Goal: Contribute content: Contribute content

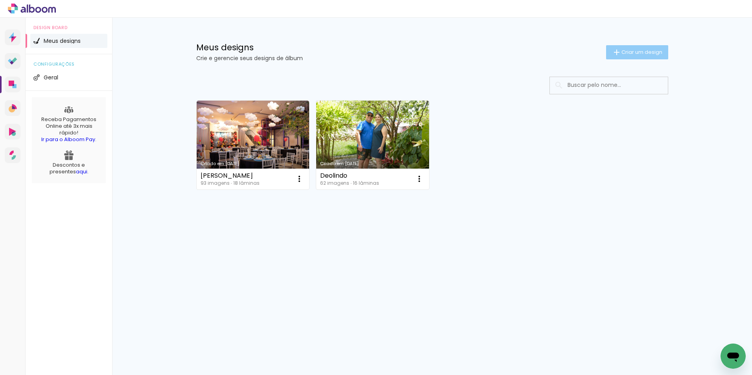
click at [636, 52] on span "Criar um design" at bounding box center [641, 52] width 41 height 5
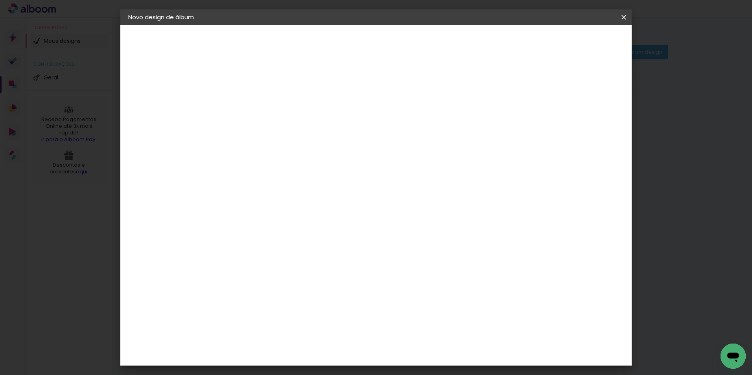
click at [257, 108] on input at bounding box center [257, 105] width 0 height 12
type input "[PERSON_NAME]"
type paper-input "[PERSON_NAME]"
click at [0, 0] on slot "Avançar" at bounding box center [0, 0] width 0 height 0
click at [0, 0] on slot "Tamanho Livre" at bounding box center [0, 0] width 0 height 0
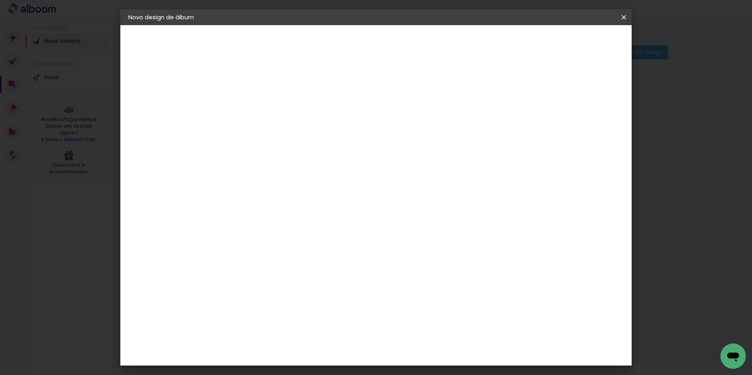
click at [0, 0] on slot "Avançar" at bounding box center [0, 0] width 0 height 0
type input "4"
type paper-input "4"
click at [588, 122] on input "4" at bounding box center [584, 119] width 14 height 12
type input "3"
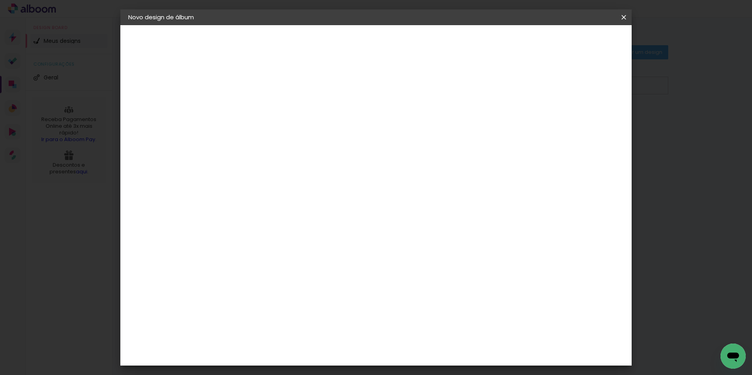
type paper-input "3"
click at [588, 122] on input "3" at bounding box center [584, 119] width 14 height 12
type input "2"
type paper-input "2"
click at [588, 122] on input "2" at bounding box center [585, 119] width 14 height 12
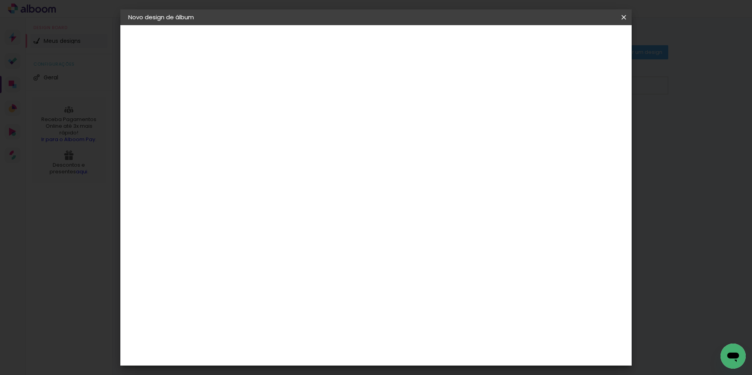
click at [427, 327] on input "60" at bounding box center [419, 328] width 20 height 12
type input "51"
type paper-input "51"
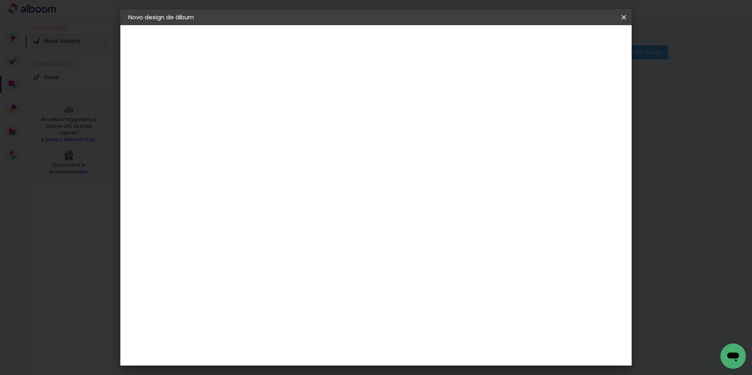
click at [239, 240] on input "30" at bounding box center [232, 237] width 20 height 12
type input "20,3"
type paper-input "20,3"
click at [575, 39] on span "Iniciar design" at bounding box center [557, 42] width 36 height 6
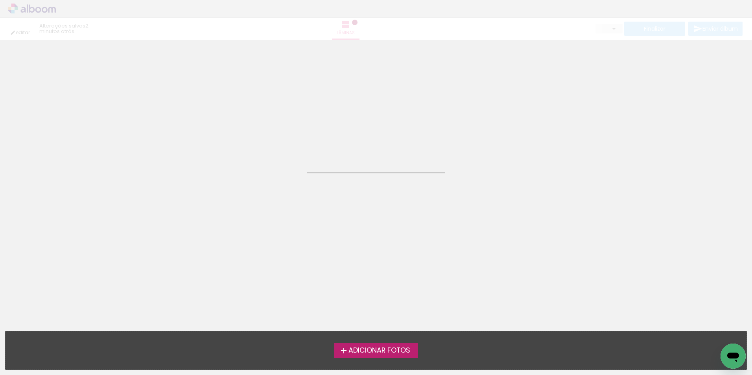
click at [400, 349] on span "Adicionar Fotos" at bounding box center [379, 350] width 62 height 7
click at [0, 0] on input "file" at bounding box center [0, 0] width 0 height 0
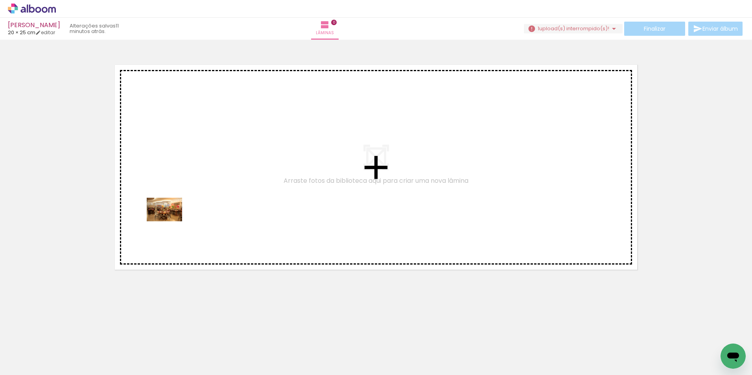
drag, startPoint x: 81, startPoint y: 356, endPoint x: 198, endPoint y: 193, distance: 200.4
click at [197, 194] on quentale-workspace at bounding box center [376, 187] width 752 height 375
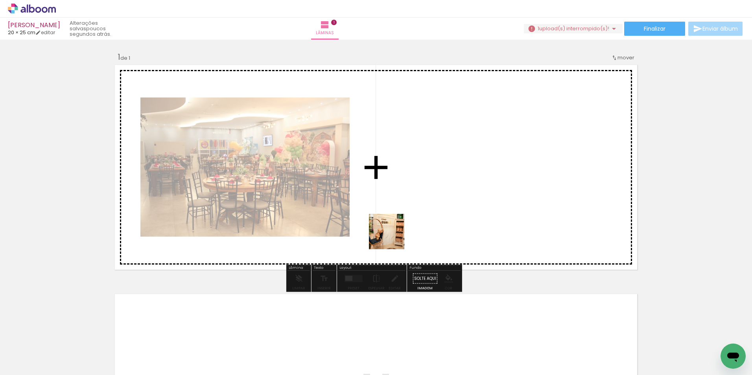
drag, startPoint x: 430, startPoint y: 356, endPoint x: 388, endPoint y: 212, distance: 150.2
click at [388, 212] on quentale-workspace at bounding box center [376, 187] width 752 height 375
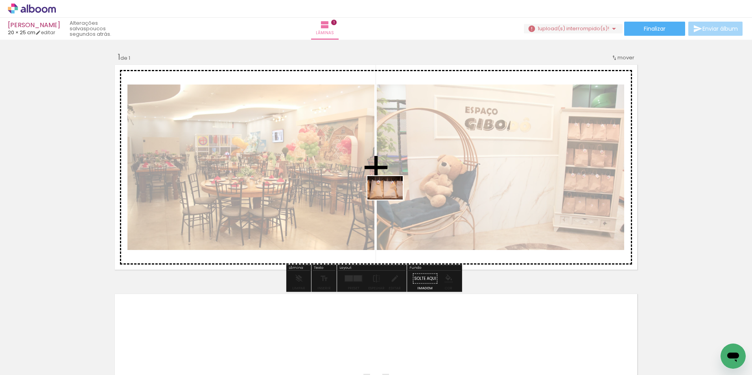
drag, startPoint x: 394, startPoint y: 350, endPoint x: 391, endPoint y: 195, distance: 155.0
click at [391, 195] on quentale-workspace at bounding box center [376, 187] width 752 height 375
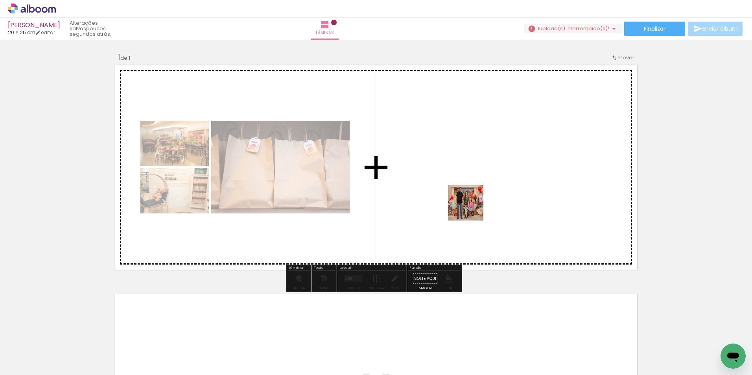
drag, startPoint x: 476, startPoint y: 348, endPoint x: 472, endPoint y: 162, distance: 186.0
click at [473, 167] on quentale-workspace at bounding box center [376, 187] width 752 height 375
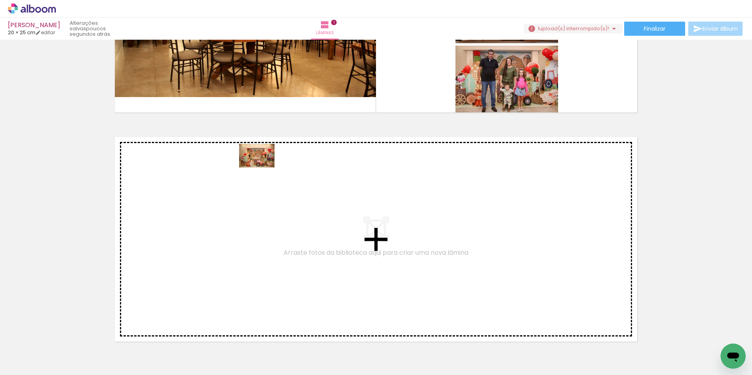
drag, startPoint x: 256, startPoint y: 346, endPoint x: 263, endPoint y: 168, distance: 178.7
click at [263, 168] on quentale-workspace at bounding box center [376, 187] width 752 height 375
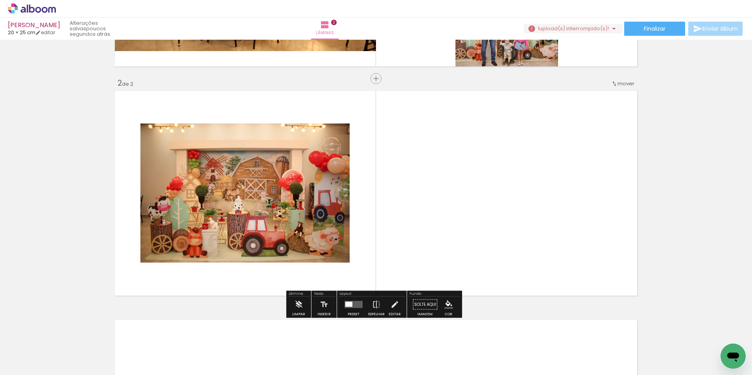
scroll to position [214, 0]
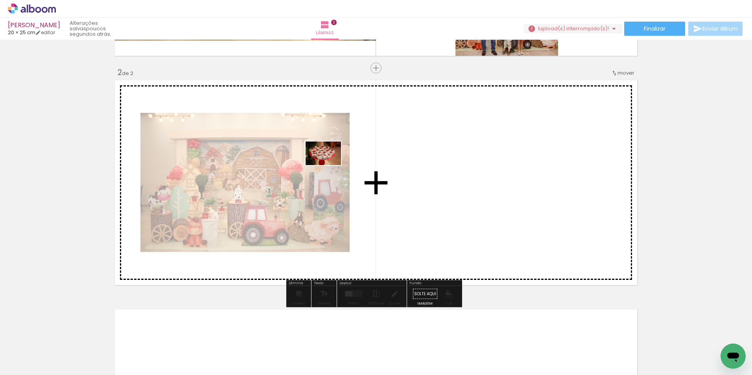
drag, startPoint x: 128, startPoint y: 353, endPoint x: 385, endPoint y: 150, distance: 327.9
click at [385, 150] on quentale-workspace at bounding box center [376, 187] width 752 height 375
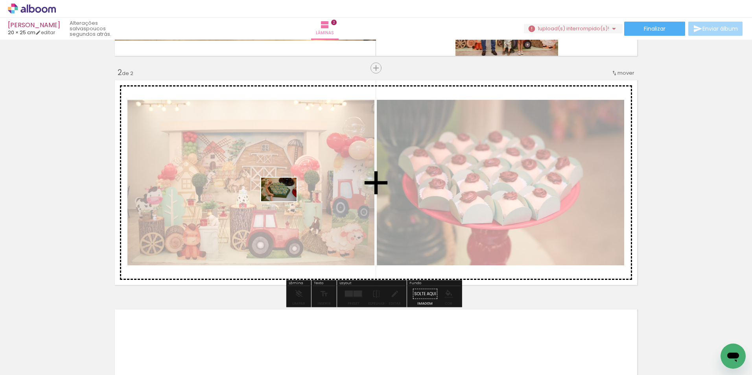
drag, startPoint x: 183, startPoint y: 343, endPoint x: 292, endPoint y: 205, distance: 175.5
click at [292, 198] on quentale-workspace at bounding box center [376, 187] width 752 height 375
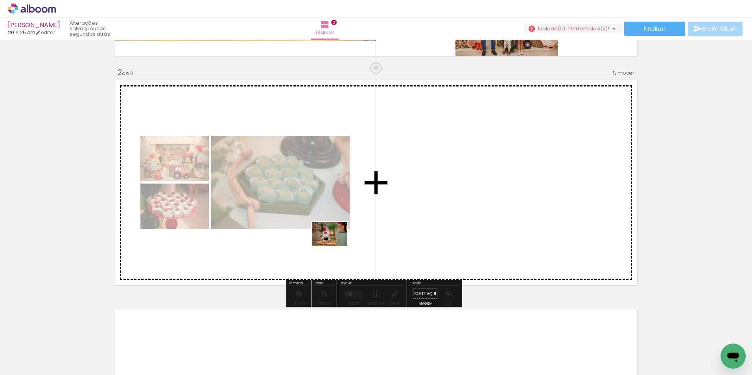
drag, startPoint x: 306, startPoint y: 369, endPoint x: 339, endPoint y: 272, distance: 102.5
click at [340, 211] on quentale-workspace at bounding box center [376, 187] width 752 height 375
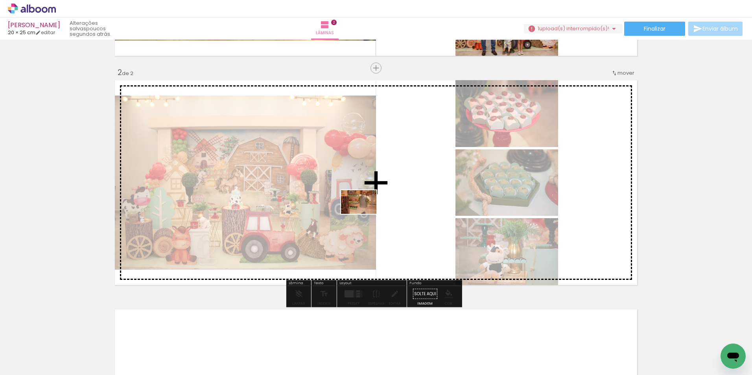
drag, startPoint x: 346, startPoint y: 344, endPoint x: 378, endPoint y: 193, distance: 154.2
click at [378, 193] on quentale-workspace at bounding box center [376, 187] width 752 height 375
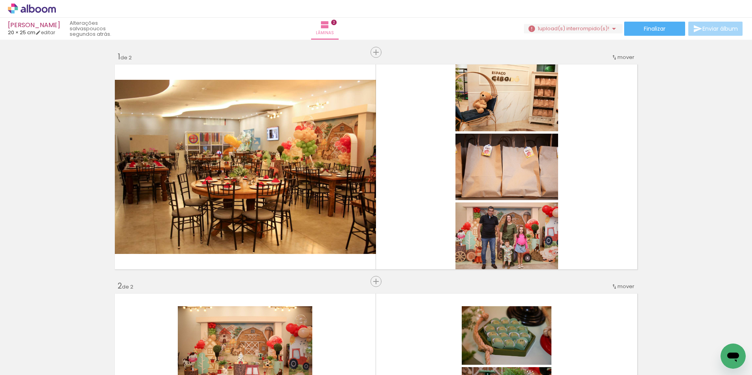
scroll to position [0, 0]
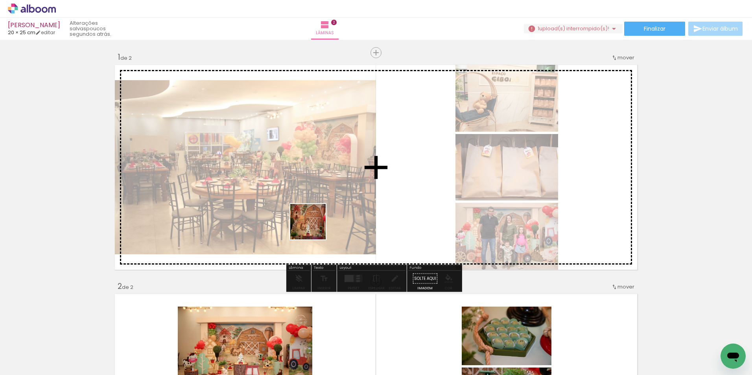
drag, startPoint x: 208, startPoint y: 348, endPoint x: 385, endPoint y: 175, distance: 247.5
click at [381, 178] on quentale-workspace at bounding box center [376, 187] width 752 height 375
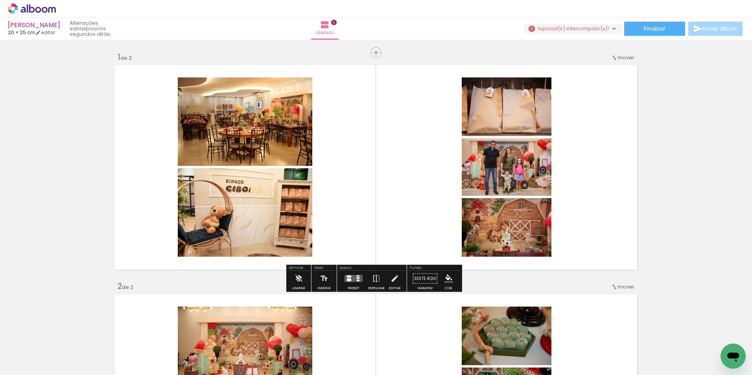
click at [353, 278] on quentale-layouter at bounding box center [353, 278] width 18 height 7
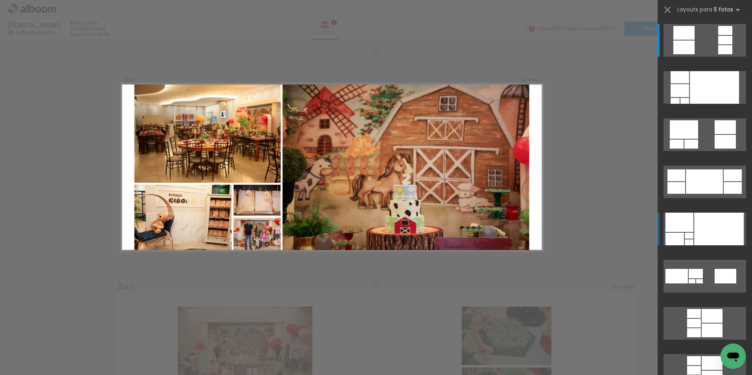
click at [703, 220] on div at bounding box center [719, 229] width 50 height 33
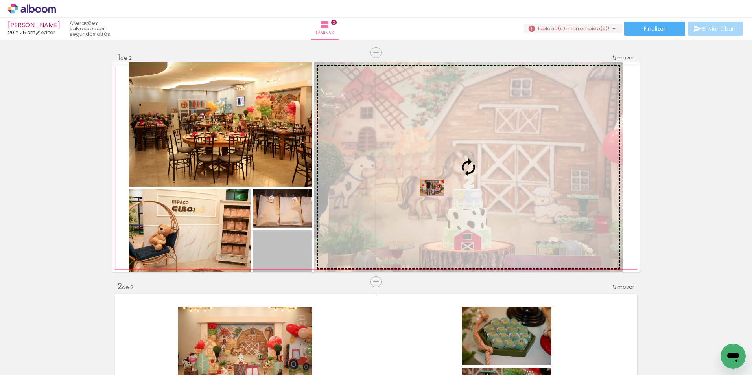
drag, startPoint x: 288, startPoint y: 260, endPoint x: 429, endPoint y: 188, distance: 158.5
click at [0, 0] on slot at bounding box center [0, 0] width 0 height 0
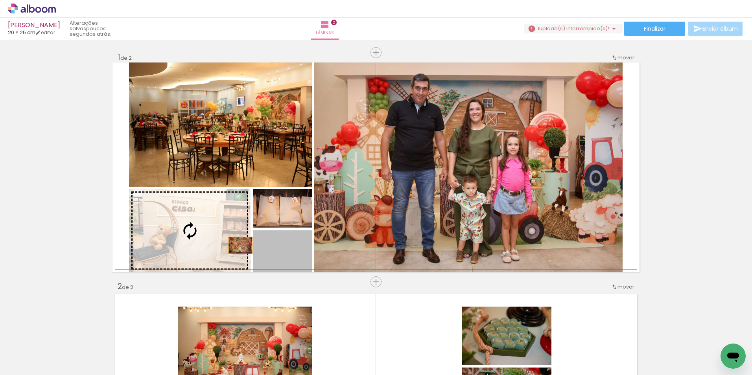
drag, startPoint x: 300, startPoint y: 261, endPoint x: 237, endPoint y: 246, distance: 64.3
click at [0, 0] on slot at bounding box center [0, 0] width 0 height 0
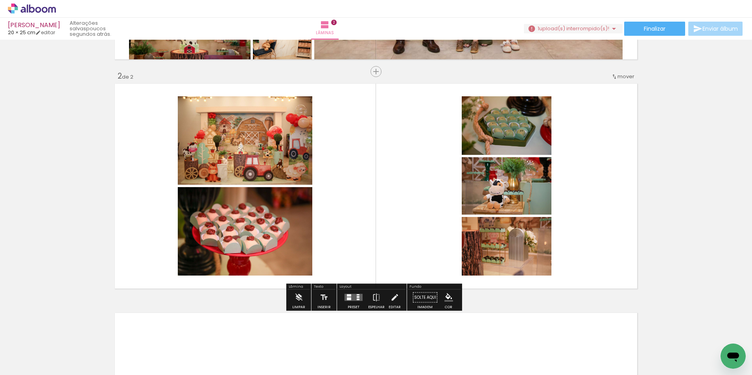
scroll to position [197, 0]
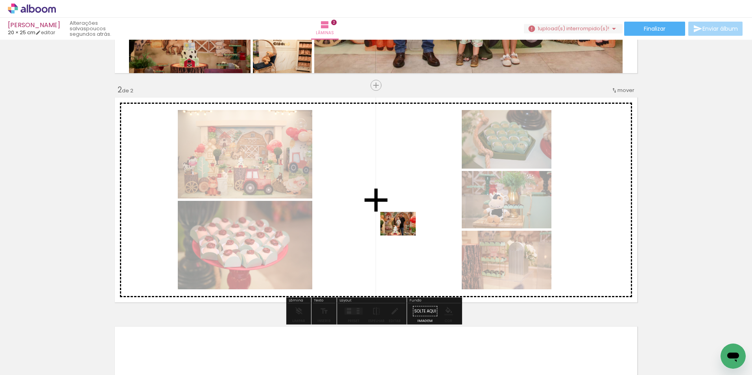
drag, startPoint x: 548, startPoint y: 338, endPoint x: 379, endPoint y: 223, distance: 203.9
click at [379, 223] on quentale-workspace at bounding box center [376, 187] width 752 height 375
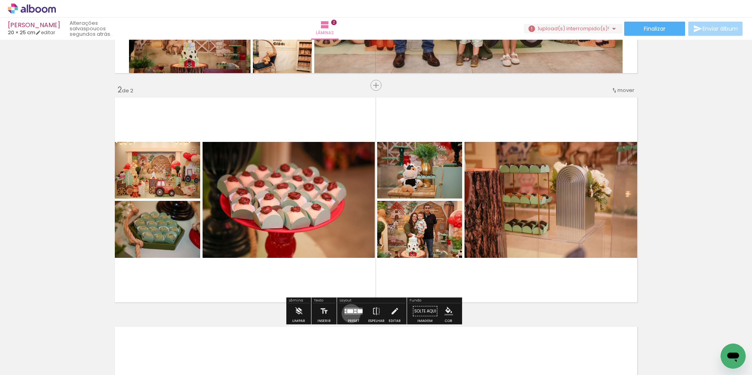
click at [349, 313] on quentale-layouter at bounding box center [353, 311] width 18 height 7
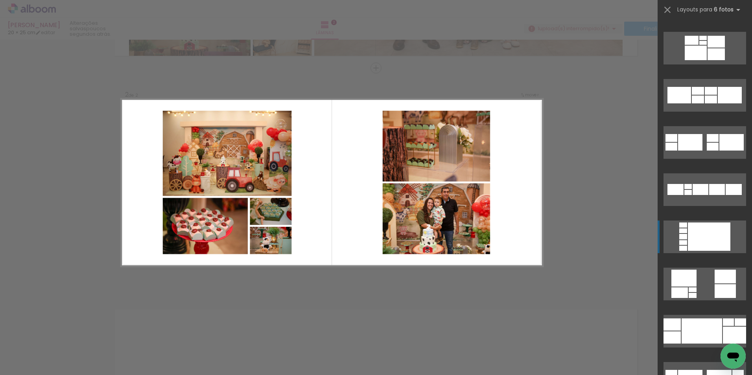
scroll to position [79, 0]
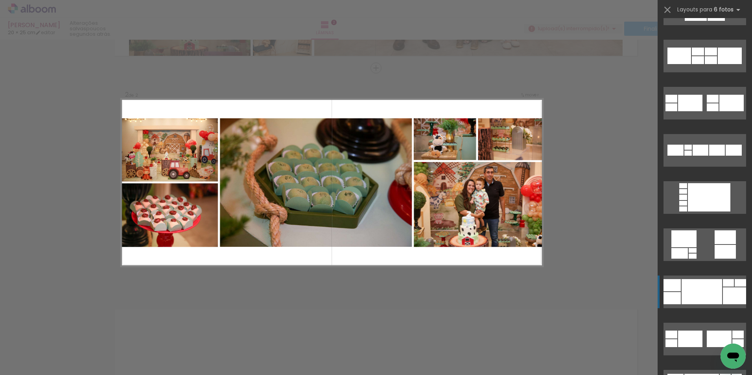
click at [697, 291] on div at bounding box center [701, 291] width 41 height 25
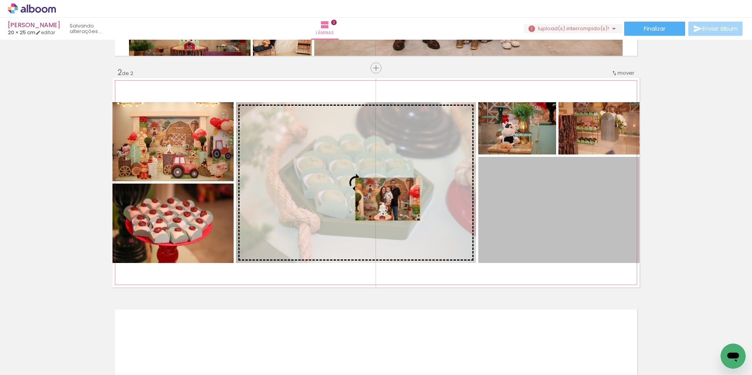
drag, startPoint x: 538, startPoint y: 239, endPoint x: 385, endPoint y: 199, distance: 158.1
click at [0, 0] on slot at bounding box center [0, 0] width 0 height 0
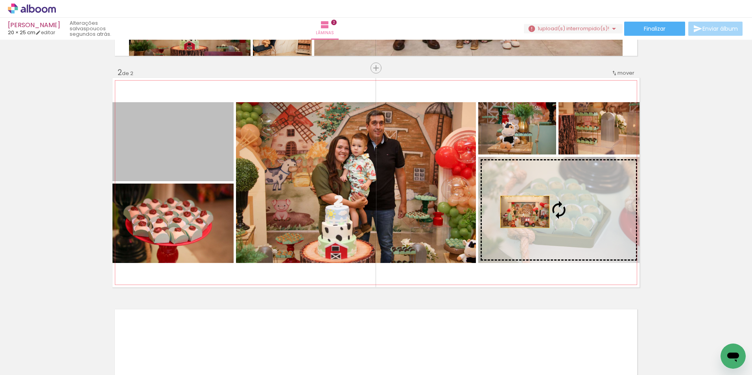
drag, startPoint x: 206, startPoint y: 177, endPoint x: 522, endPoint y: 212, distance: 317.3
click at [0, 0] on slot at bounding box center [0, 0] width 0 height 0
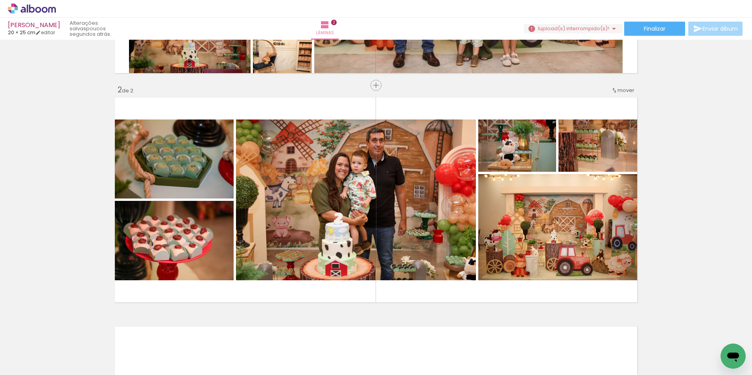
scroll to position [0, 924]
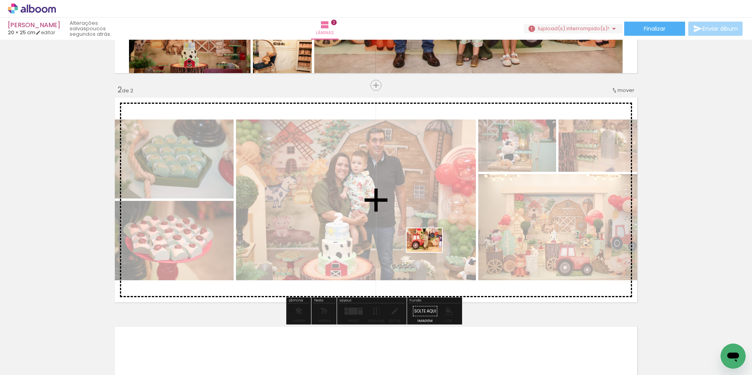
drag, startPoint x: 475, startPoint y: 358, endPoint x: 430, endPoint y: 250, distance: 116.9
click at [430, 250] on quentale-workspace at bounding box center [376, 187] width 752 height 375
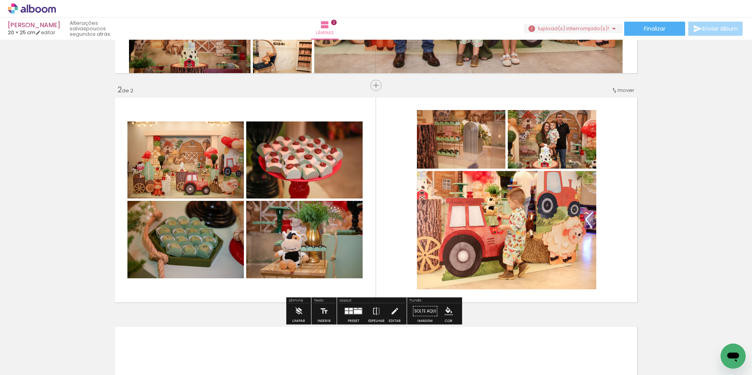
click at [349, 313] on div at bounding box center [351, 312] width 4 height 3
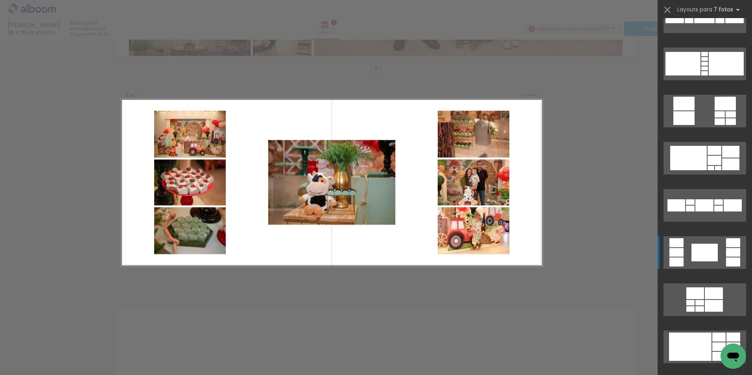
scroll to position [0, 0]
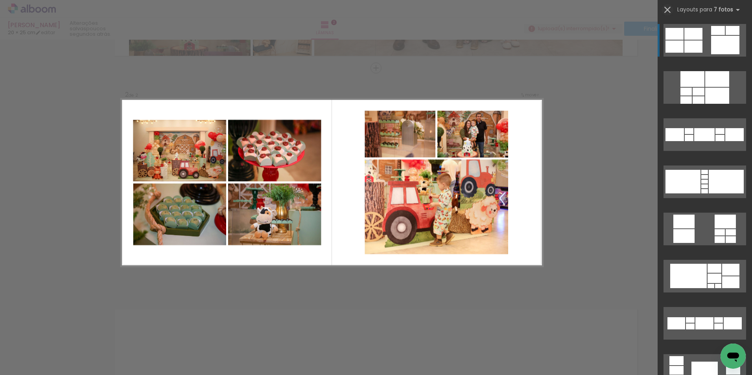
click at [669, 9] on iron-icon at bounding box center [667, 9] width 11 height 11
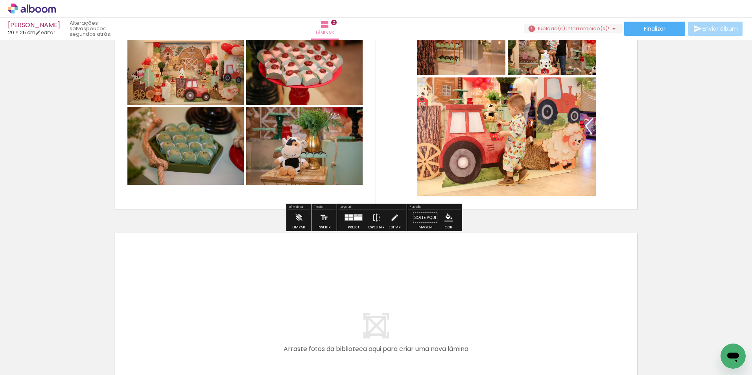
scroll to position [293, 0]
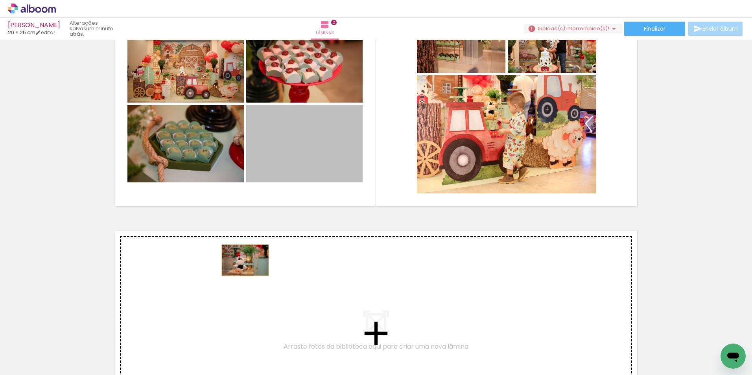
drag, startPoint x: 258, startPoint y: 171, endPoint x: 242, endPoint y: 260, distance: 91.1
click at [242, 260] on div "Inserir lâmina 1 de 2 Inserir lâmina 2 de 2" at bounding box center [376, 94] width 752 height 688
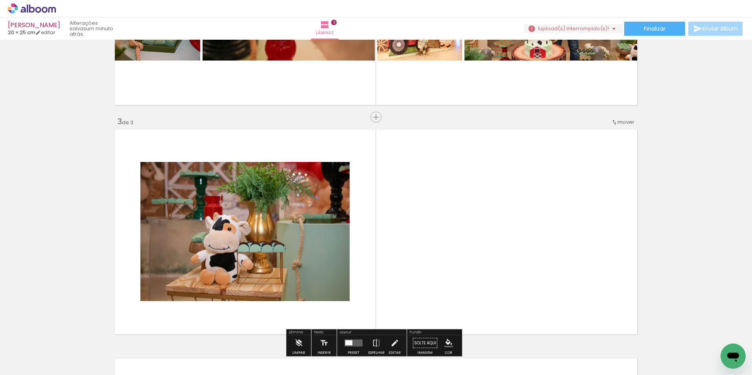
scroll to position [325, 0]
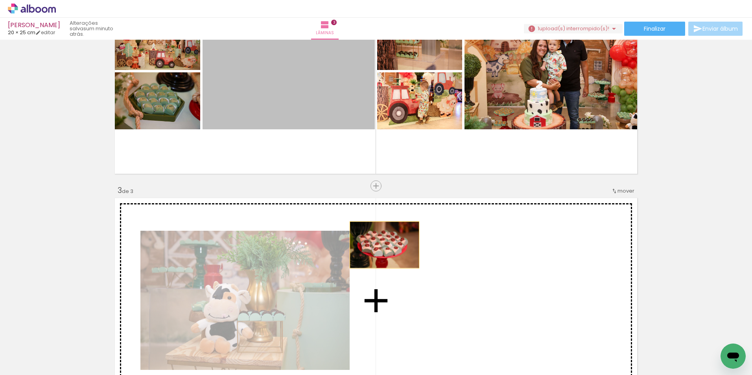
drag, startPoint x: 317, startPoint y: 122, endPoint x: 405, endPoint y: 282, distance: 182.7
click at [405, 282] on div "Inserir lâmina 1 de 3 Inserir lâmina 2 de 3 Inserir lâmina 3 de 3" at bounding box center [376, 175] width 752 height 917
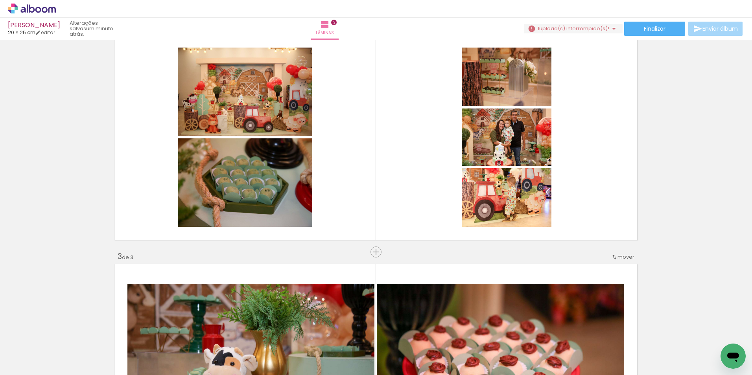
scroll to position [247, 0]
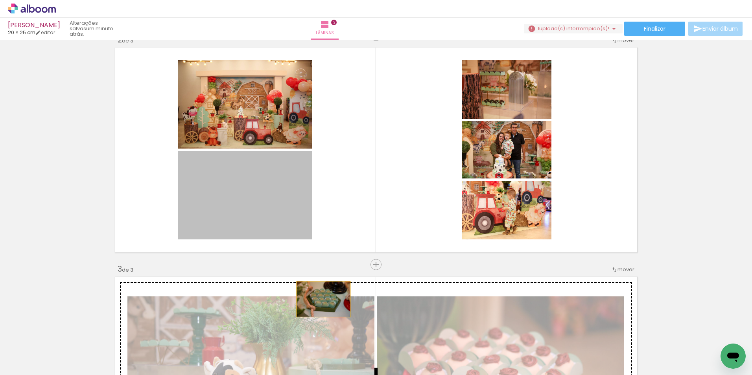
drag, startPoint x: 272, startPoint y: 229, endPoint x: 339, endPoint y: 283, distance: 86.7
click at [335, 315] on div "Inserir lâmina 1 de 3 Inserir lâmina 2 de 3 Inserir lâmina 3 de 3" at bounding box center [376, 254] width 752 height 917
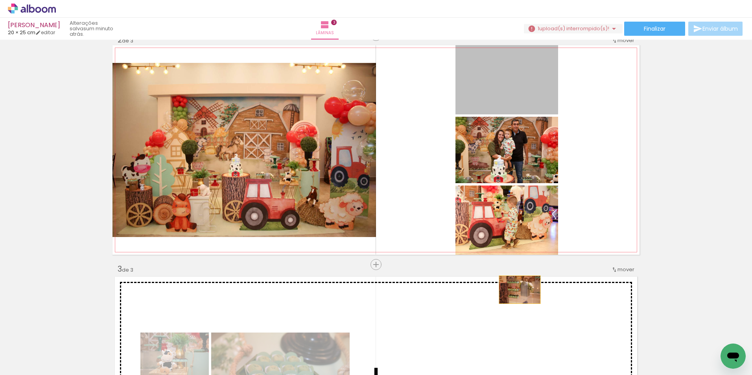
drag, startPoint x: 517, startPoint y: 110, endPoint x: 517, endPoint y: 291, distance: 180.5
click at [517, 291] on div "Inserir lâmina 1 de 3 Inserir lâmina 2 de 3 Inserir lâmina 3 de 3" at bounding box center [376, 254] width 752 height 917
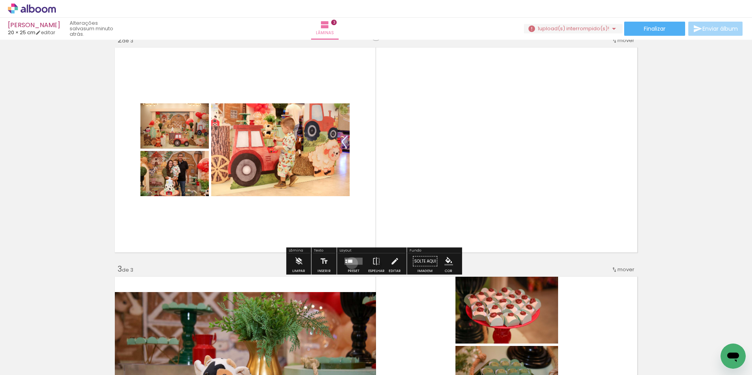
click at [350, 263] on quentale-layouter at bounding box center [353, 261] width 18 height 7
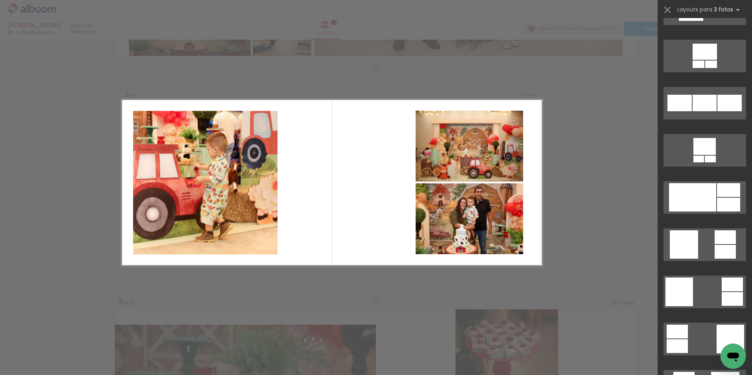
scroll to position [1848, 0]
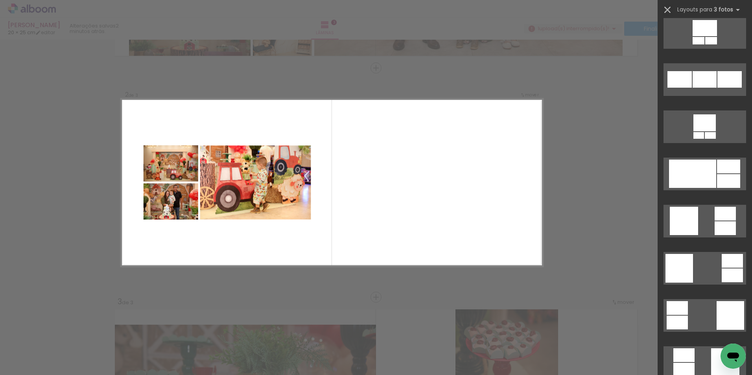
click at [668, 9] on iron-icon at bounding box center [667, 9] width 11 height 11
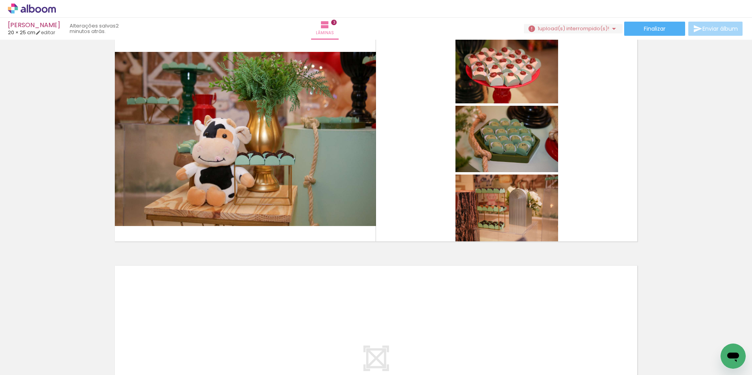
scroll to position [489, 0]
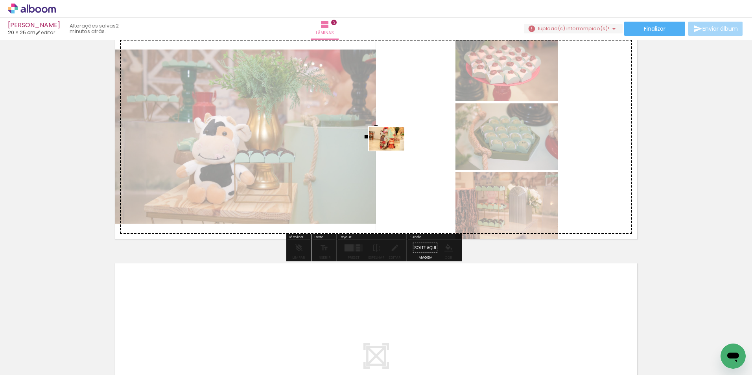
drag, startPoint x: 526, startPoint y: 352, endPoint x: 392, endPoint y: 151, distance: 241.5
click at [392, 151] on quentale-workspace at bounding box center [376, 187] width 752 height 375
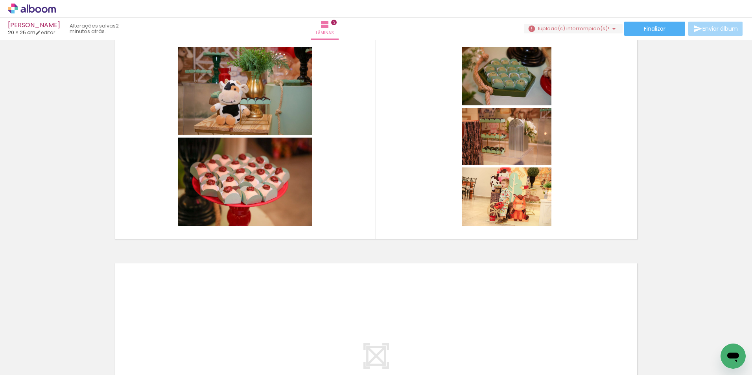
scroll to position [0, 347]
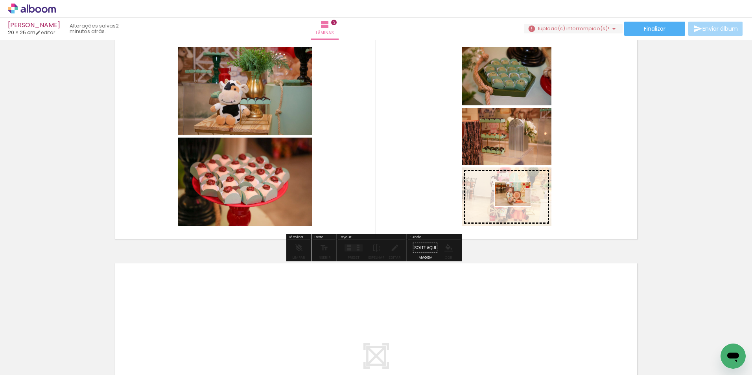
drag, startPoint x: 406, startPoint y: 352, endPoint x: 519, endPoint y: 206, distance: 184.2
click at [519, 206] on quentale-workspace at bounding box center [376, 187] width 752 height 375
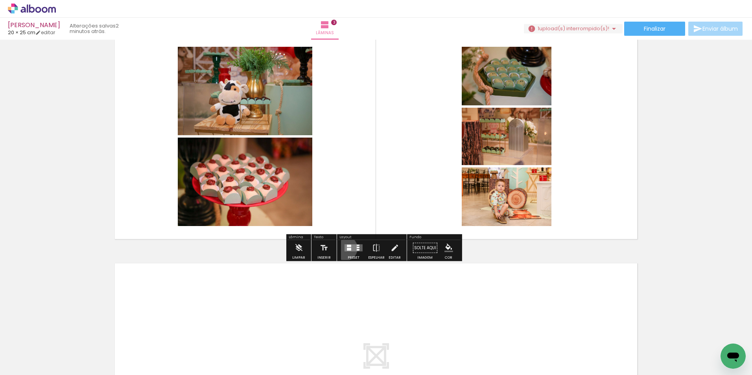
click at [344, 248] on quentale-layouter at bounding box center [353, 248] width 18 height 7
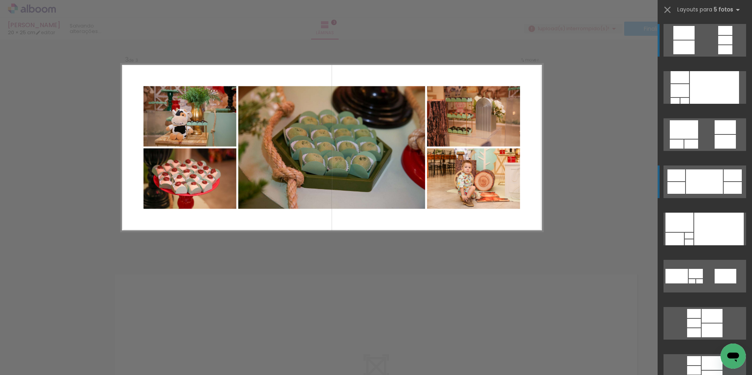
scroll to position [443, 0]
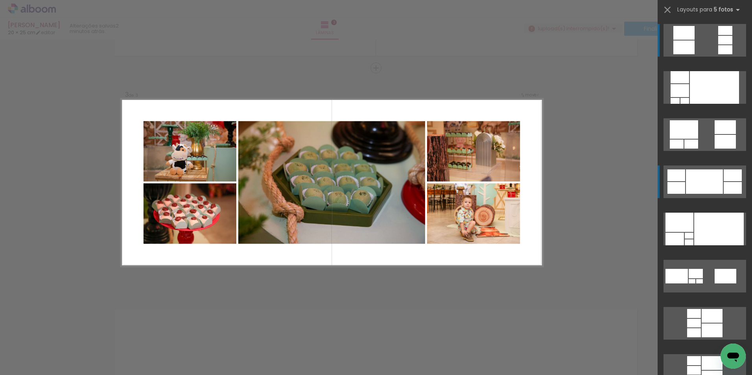
click at [694, 179] on div at bounding box center [704, 181] width 37 height 24
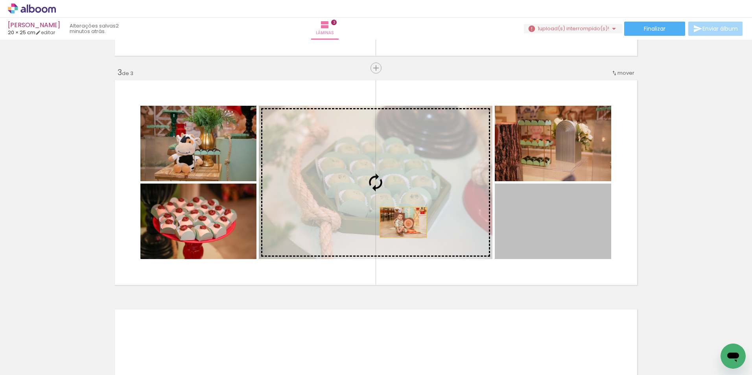
drag, startPoint x: 585, startPoint y: 235, endPoint x: 400, endPoint y: 223, distance: 185.3
click at [0, 0] on slot at bounding box center [0, 0] width 0 height 0
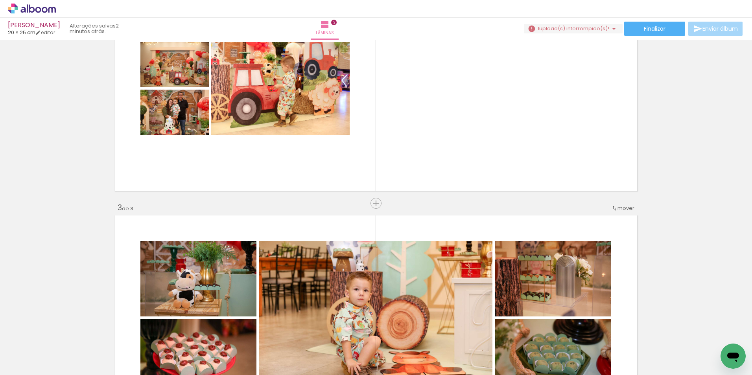
scroll to position [286, 0]
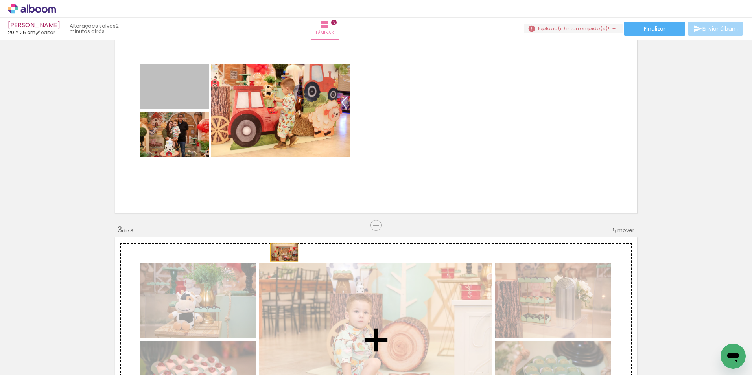
drag, startPoint x: 193, startPoint y: 99, endPoint x: 281, endPoint y: 252, distance: 176.3
click at [281, 252] on div "Inserir lâmina 1 de 3 Inserir lâmina 2 de 3 Inserir lâmina 3 de 3" at bounding box center [376, 215] width 752 height 917
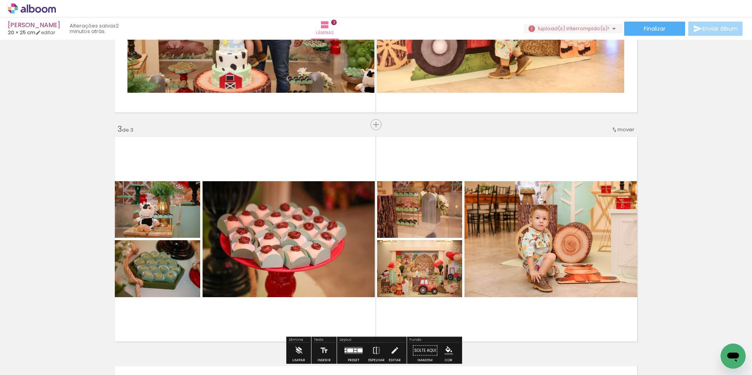
scroll to position [404, 0]
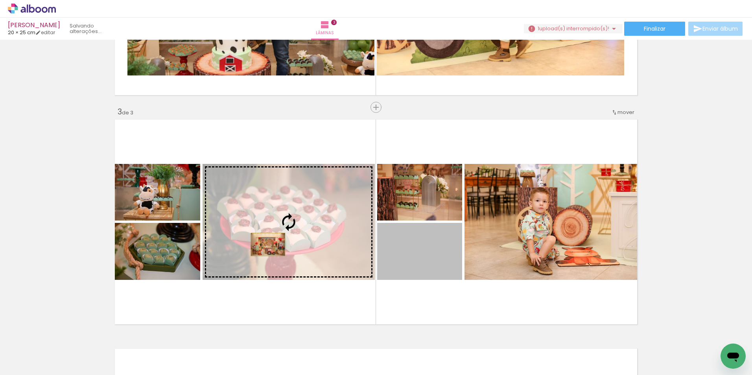
drag, startPoint x: 405, startPoint y: 271, endPoint x: 265, endPoint y: 245, distance: 142.8
click at [0, 0] on slot at bounding box center [0, 0] width 0 height 0
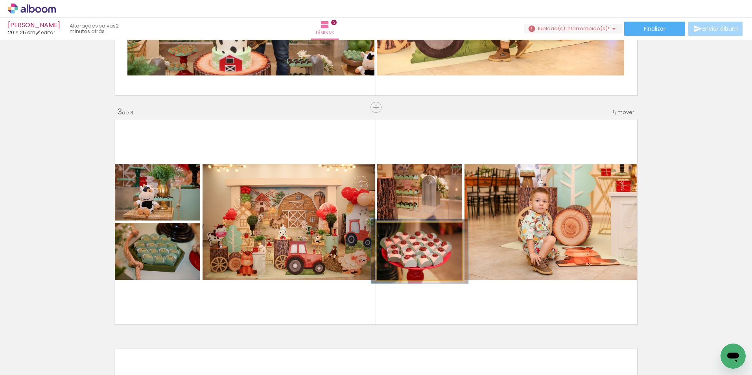
type paper-slider "113"
click at [396, 229] on div at bounding box center [399, 231] width 7 height 7
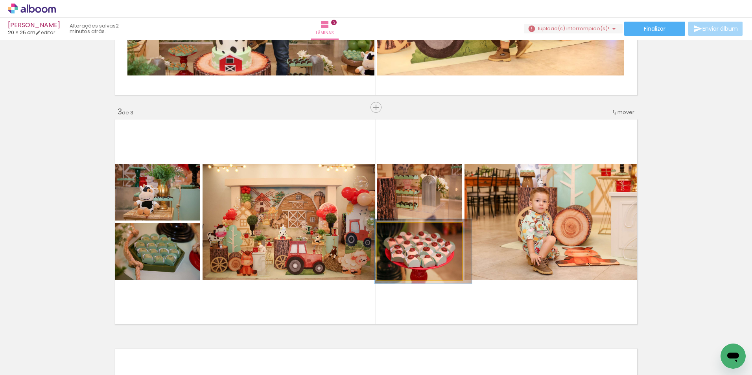
drag, startPoint x: 409, startPoint y: 259, endPoint x: 413, endPoint y: 259, distance: 4.0
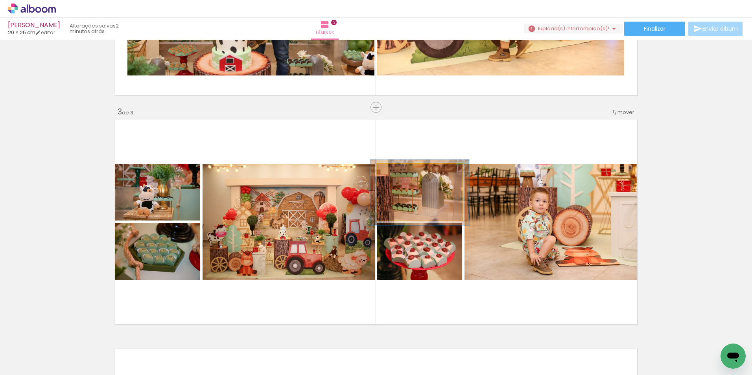
drag, startPoint x: 396, startPoint y: 170, endPoint x: 401, endPoint y: 171, distance: 4.3
type paper-slider "116"
click at [401, 171] on div at bounding box center [400, 172] width 13 height 13
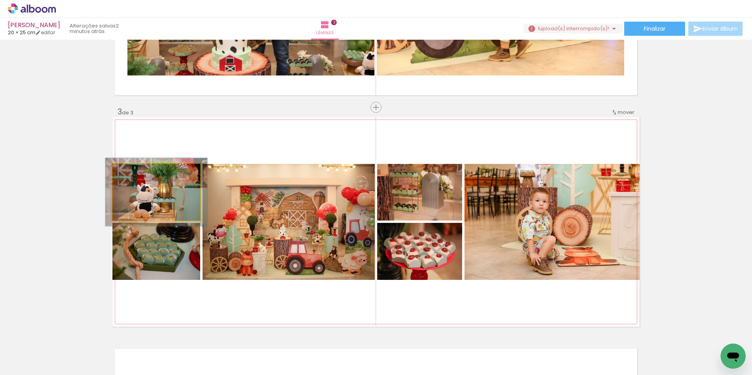
drag, startPoint x: 131, startPoint y: 170, endPoint x: 135, endPoint y: 169, distance: 4.9
type paper-slider "117"
click at [135, 169] on div at bounding box center [135, 172] width 13 height 13
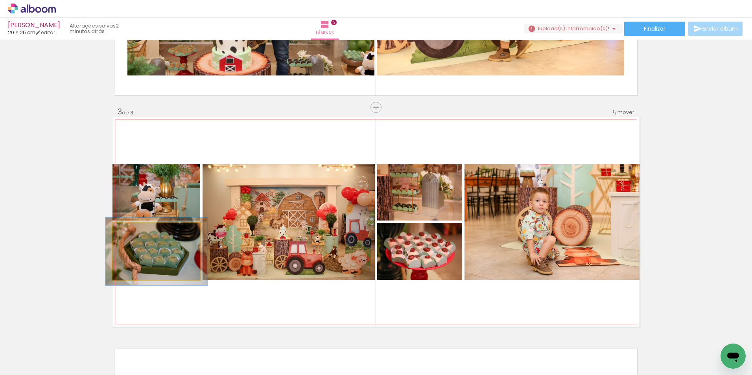
drag, startPoint x: 129, startPoint y: 228, endPoint x: 133, endPoint y: 227, distance: 4.4
type paper-slider "116"
click at [133, 227] on div at bounding box center [135, 231] width 13 height 13
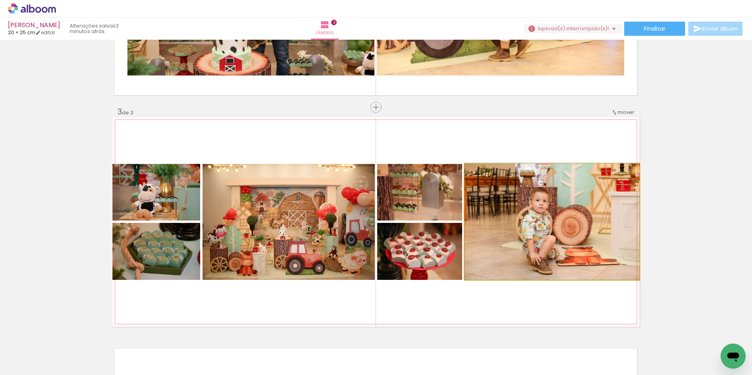
drag, startPoint x: 547, startPoint y: 220, endPoint x: 536, endPoint y: 219, distance: 11.5
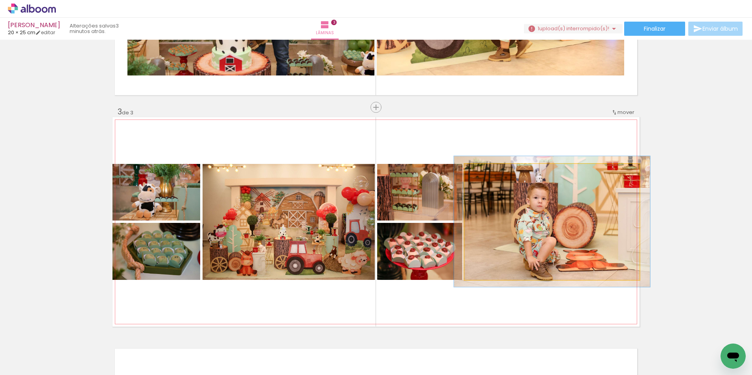
type paper-slider "113"
click at [483, 171] on div at bounding box center [486, 172] width 7 height 7
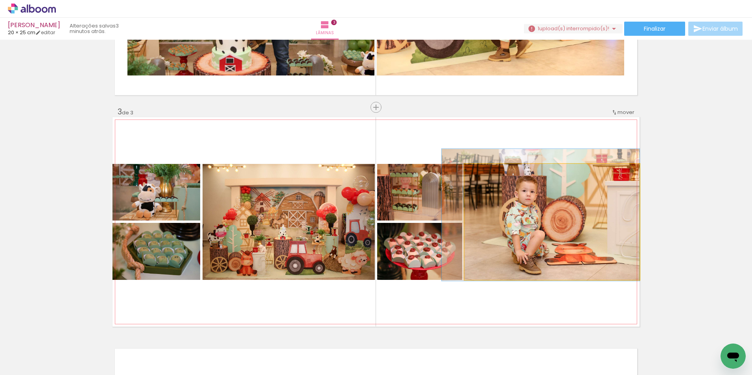
drag, startPoint x: 588, startPoint y: 235, endPoint x: 568, endPoint y: 228, distance: 21.1
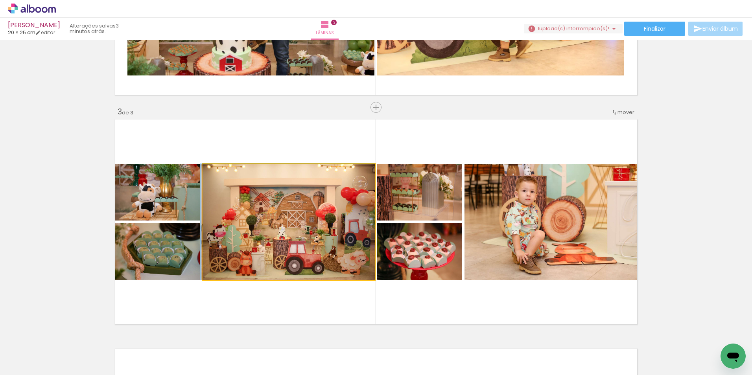
drag, startPoint x: 272, startPoint y: 221, endPoint x: 261, endPoint y: 204, distance: 20.1
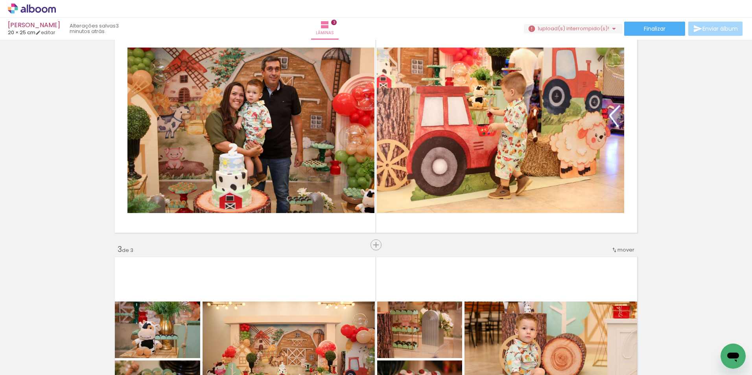
scroll to position [247, 0]
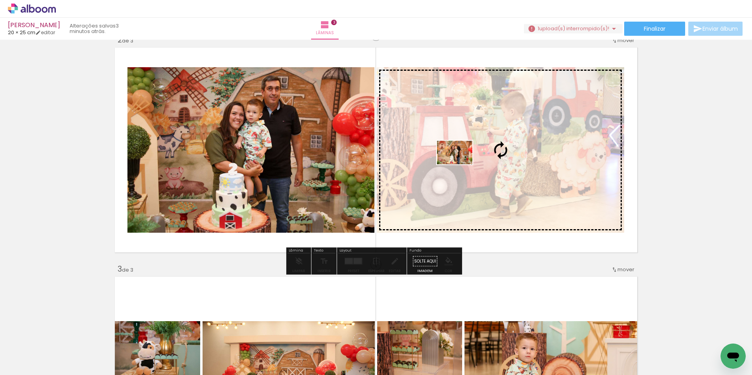
drag, startPoint x: 269, startPoint y: 353, endPoint x: 460, endPoint y: 164, distance: 268.6
click at [460, 164] on quentale-workspace at bounding box center [376, 187] width 752 height 375
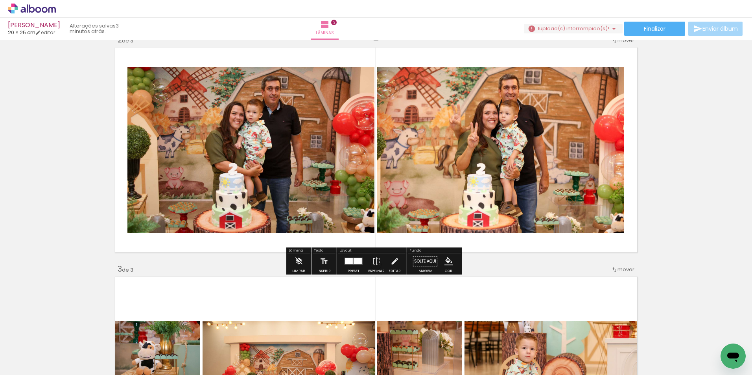
click at [354, 260] on div at bounding box center [358, 261] width 8 height 6
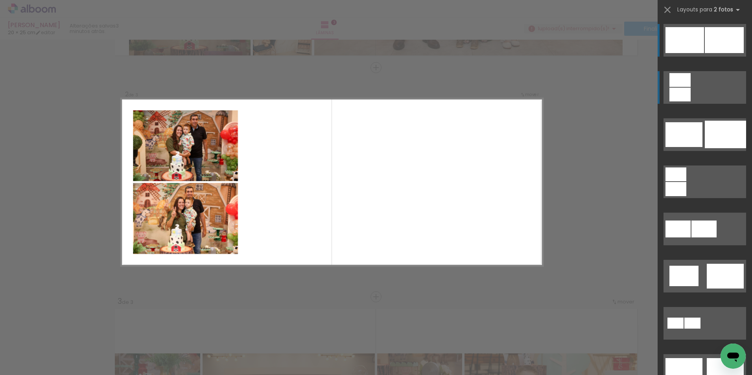
scroll to position [214, 0]
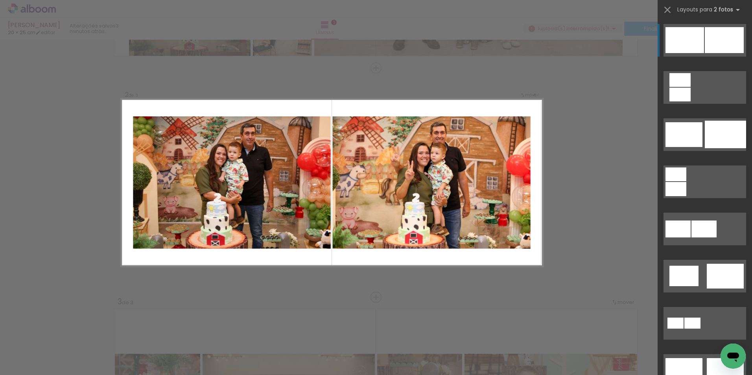
click at [711, 31] on div at bounding box center [724, 40] width 39 height 26
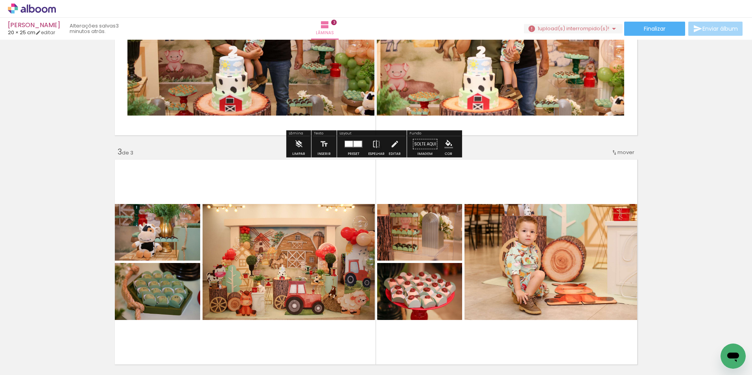
scroll to position [433, 0]
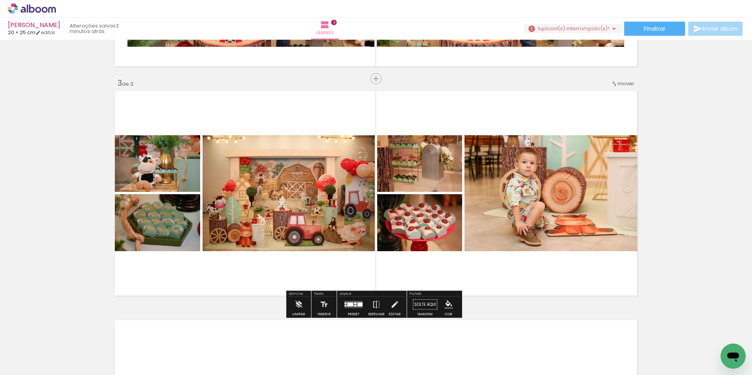
click at [617, 83] on span "mover" at bounding box center [625, 83] width 17 height 7
click at [606, 98] on span "2" at bounding box center [604, 95] width 4 height 13
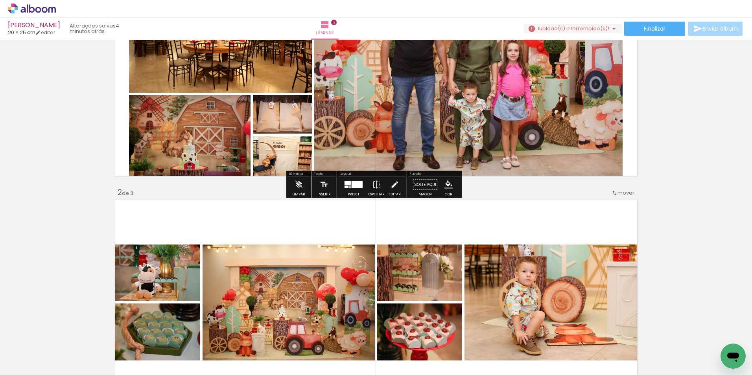
scroll to position [57, 0]
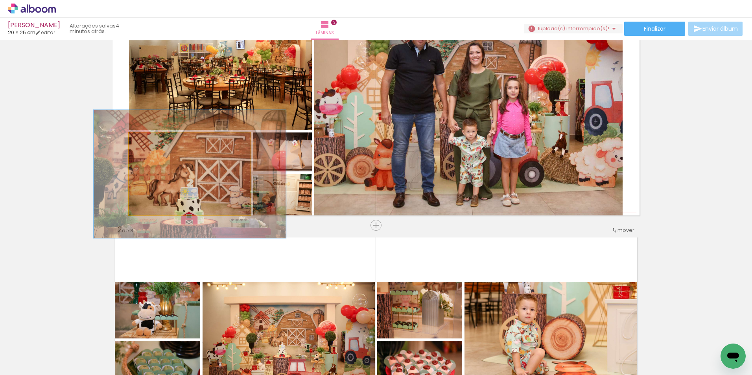
drag, startPoint x: 146, startPoint y: 140, endPoint x: 160, endPoint y: 138, distance: 14.7
click at [160, 138] on div at bounding box center [161, 140] width 7 height 7
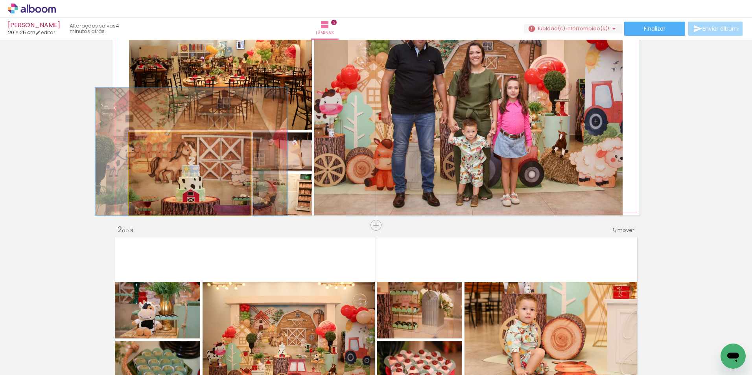
drag, startPoint x: 173, startPoint y: 170, endPoint x: 175, endPoint y: 136, distance: 33.5
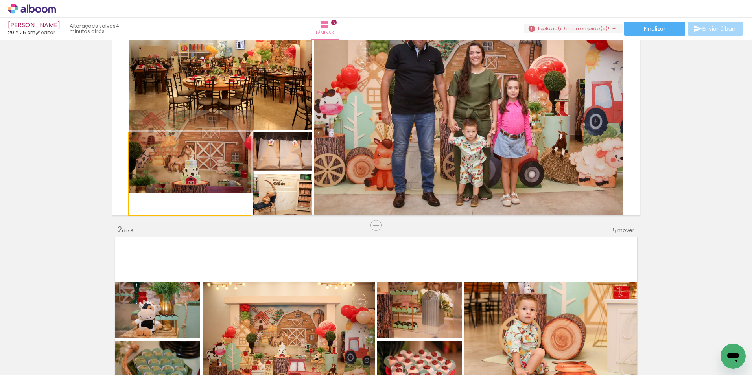
drag, startPoint x: 160, startPoint y: 141, endPoint x: 130, endPoint y: 144, distance: 30.0
type paper-slider "100"
click at [131, 144] on div at bounding box center [158, 141] width 55 height 12
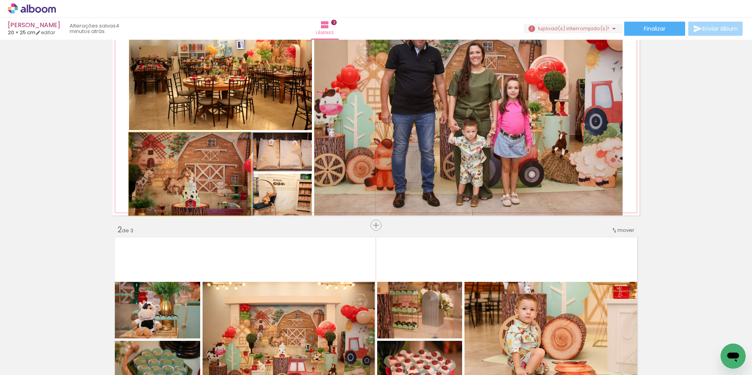
drag, startPoint x: 192, startPoint y: 164, endPoint x: 192, endPoint y: 177, distance: 13.0
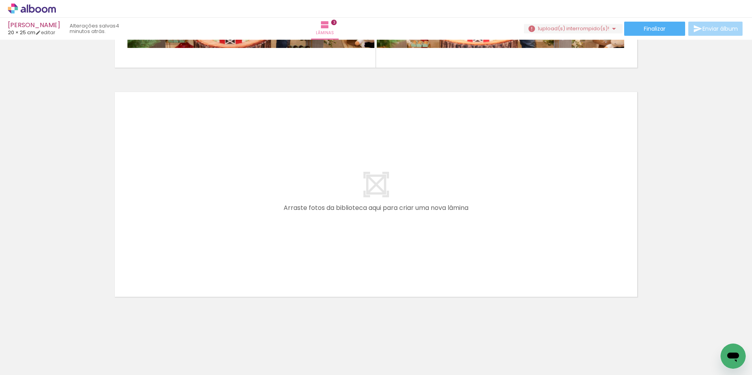
scroll to position [661, 0]
drag, startPoint x: 310, startPoint y: 357, endPoint x: 243, endPoint y: 217, distance: 155.7
click at [243, 217] on quentale-workspace at bounding box center [376, 187] width 752 height 375
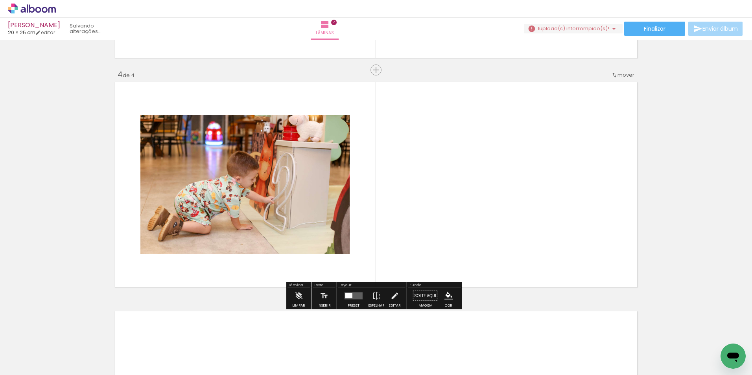
scroll to position [672, 0]
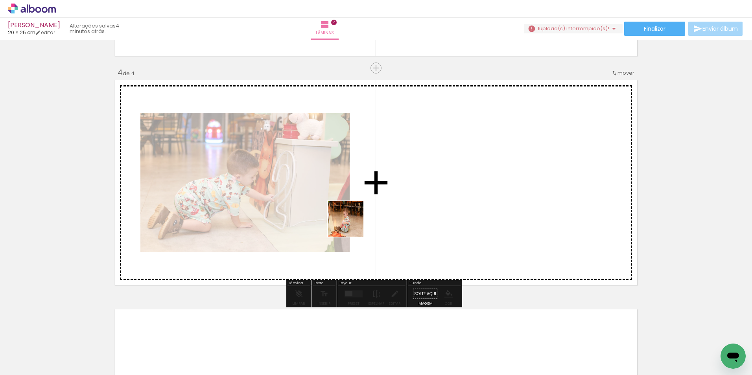
drag, startPoint x: 358, startPoint y: 352, endPoint x: 352, endPoint y: 222, distance: 130.3
click at [352, 222] on quentale-workspace at bounding box center [376, 187] width 752 height 375
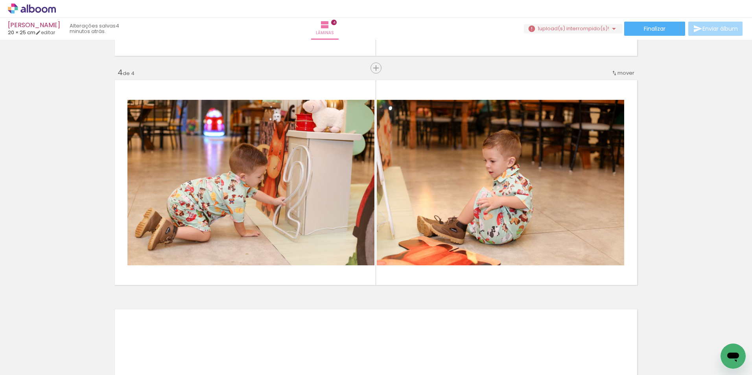
scroll to position [0, 593]
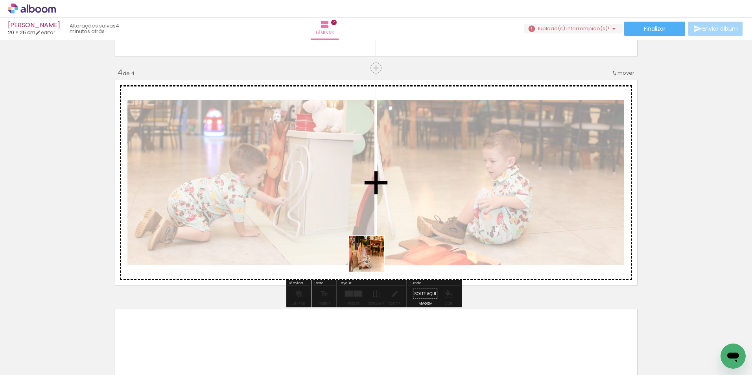
drag, startPoint x: 414, startPoint y: 354, endPoint x: 367, endPoint y: 228, distance: 133.9
click at [367, 228] on quentale-workspace at bounding box center [376, 187] width 752 height 375
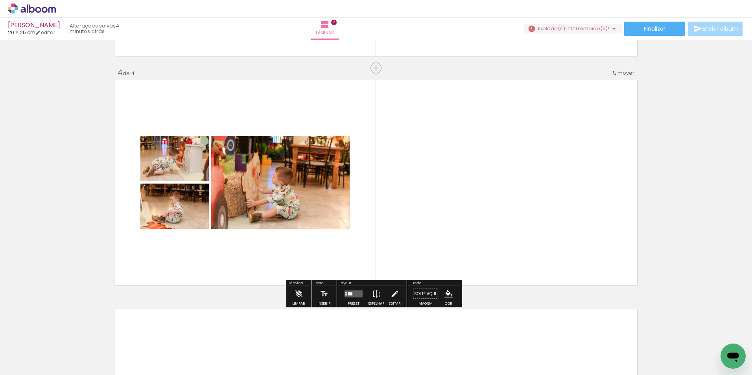
click at [352, 299] on div at bounding box center [353, 294] width 21 height 16
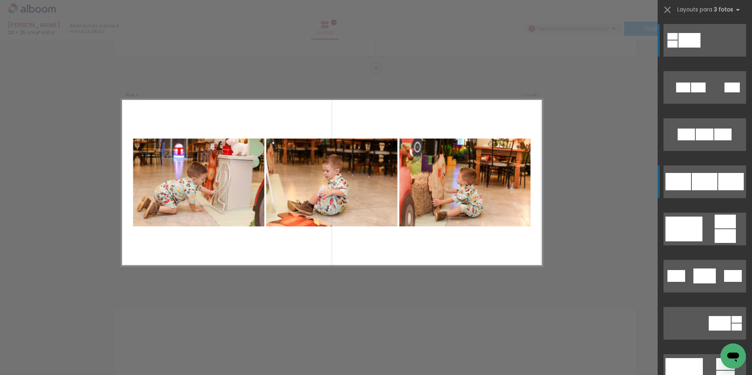
click at [704, 186] on div at bounding box center [705, 181] width 26 height 17
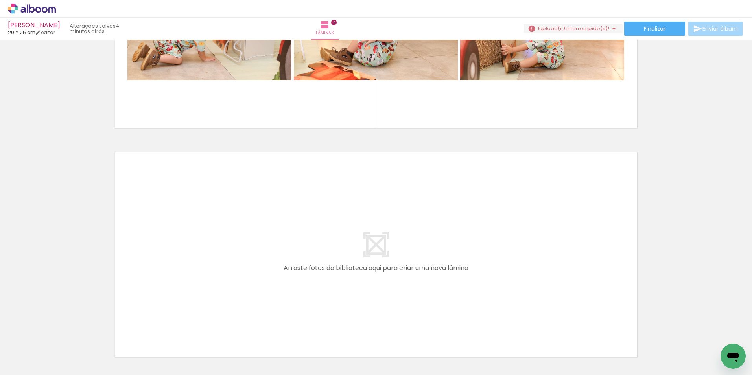
scroll to position [0, 286]
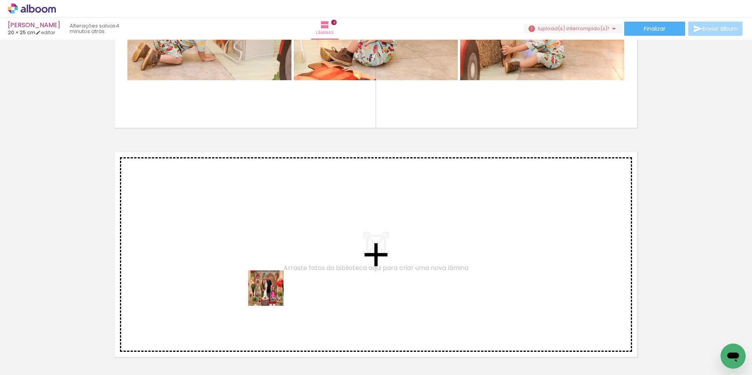
drag, startPoint x: 232, startPoint y: 355, endPoint x: 367, endPoint y: 209, distance: 198.4
click at [367, 209] on quentale-workspace at bounding box center [376, 187] width 752 height 375
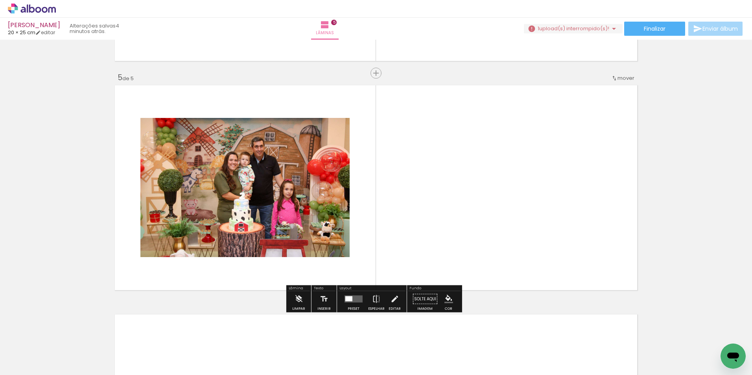
scroll to position [902, 0]
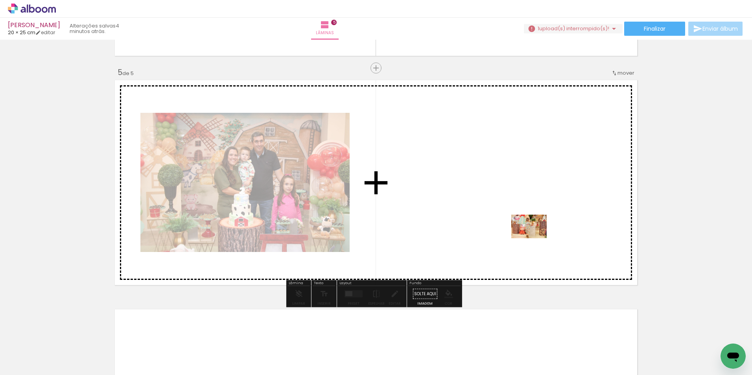
drag, startPoint x: 619, startPoint y: 351, endPoint x: 578, endPoint y: 280, distance: 82.8
click at [532, 234] on quentale-workspace at bounding box center [376, 187] width 752 height 375
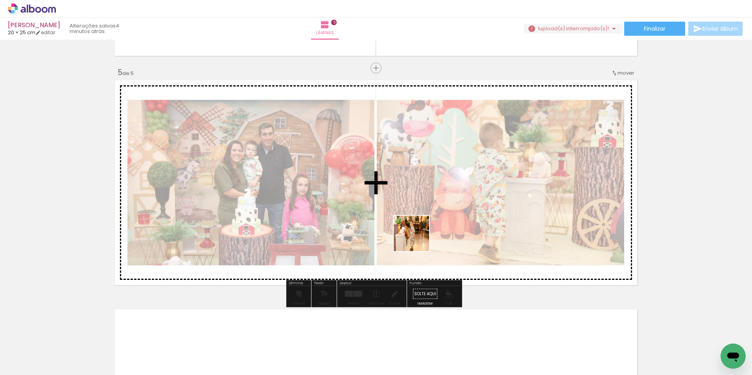
drag, startPoint x: 672, startPoint y: 348, endPoint x: 411, endPoint y: 238, distance: 283.4
click at [411, 238] on quentale-workspace at bounding box center [376, 187] width 752 height 375
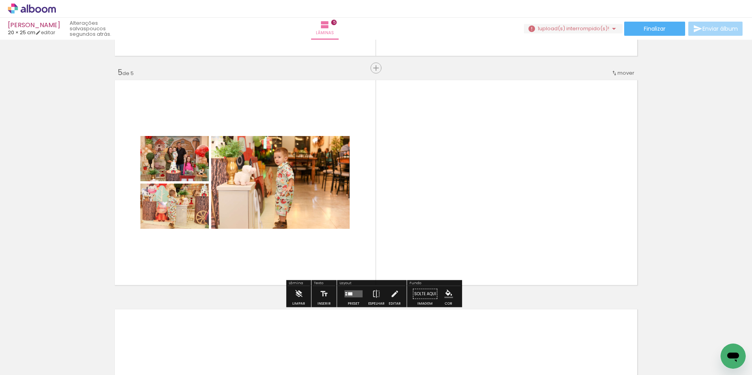
click at [344, 295] on quentale-layouter at bounding box center [353, 294] width 18 height 7
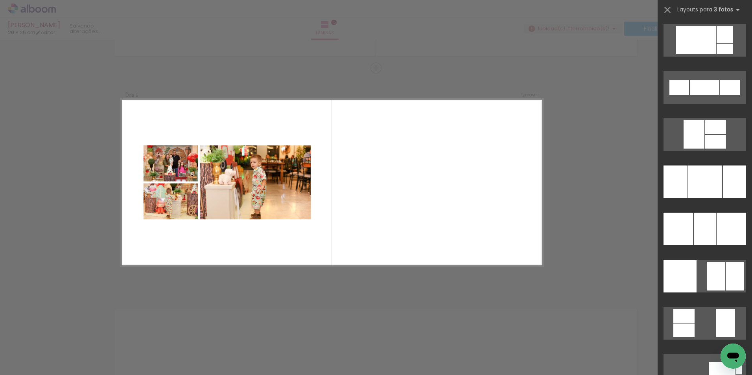
scroll to position [2399, 0]
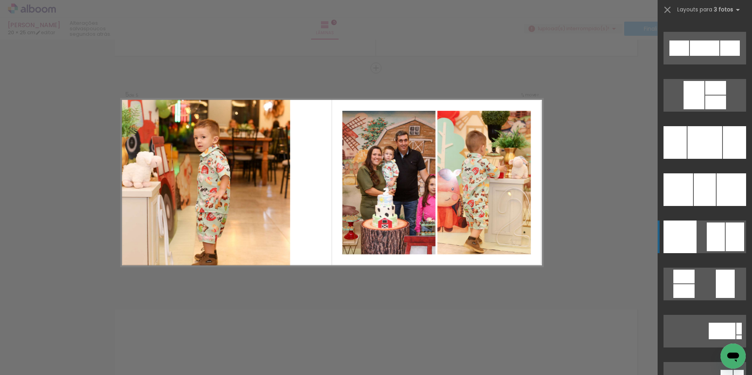
click at [711, 223] on div at bounding box center [716, 237] width 18 height 29
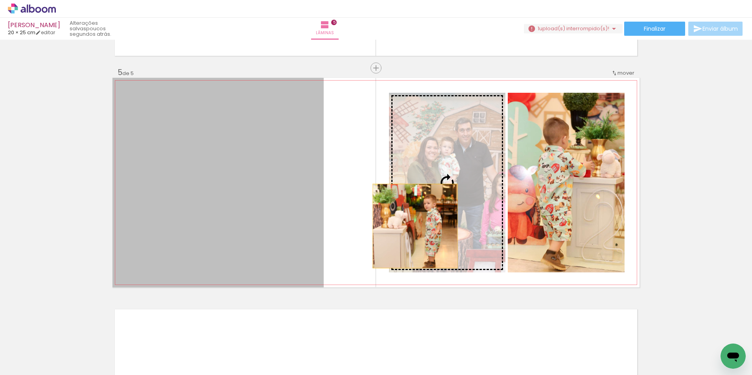
drag, startPoint x: 280, startPoint y: 252, endPoint x: 412, endPoint y: 226, distance: 134.2
click at [0, 0] on slot at bounding box center [0, 0] width 0 height 0
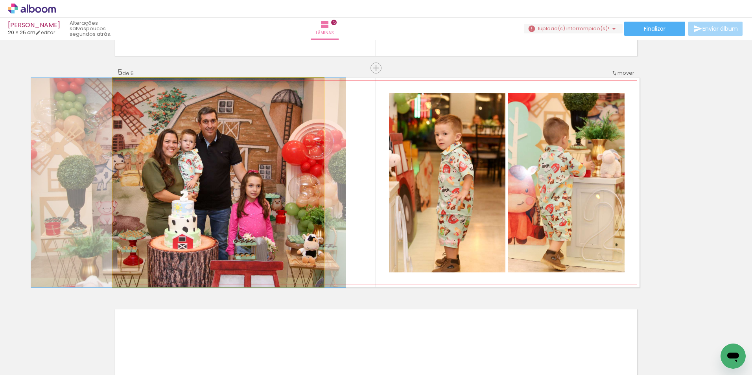
drag, startPoint x: 273, startPoint y: 210, endPoint x: 244, endPoint y: 182, distance: 40.1
click at [301, 154] on quentale-photo at bounding box center [217, 183] width 211 height 210
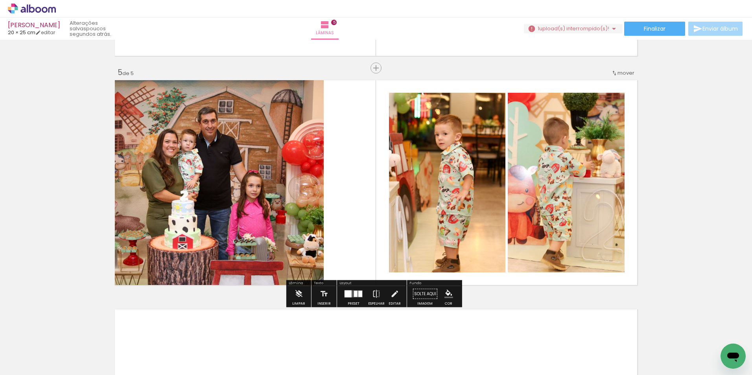
click at [286, 209] on quentale-photo at bounding box center [217, 183] width 211 height 210
click at [393, 295] on iron-icon at bounding box center [394, 294] width 9 height 16
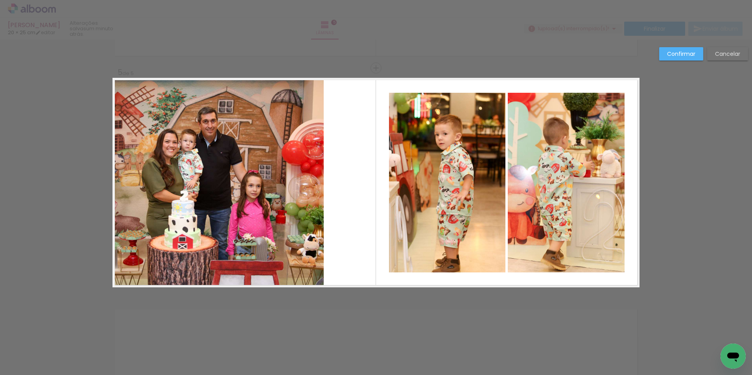
click at [311, 205] on quentale-photo at bounding box center [217, 183] width 211 height 210
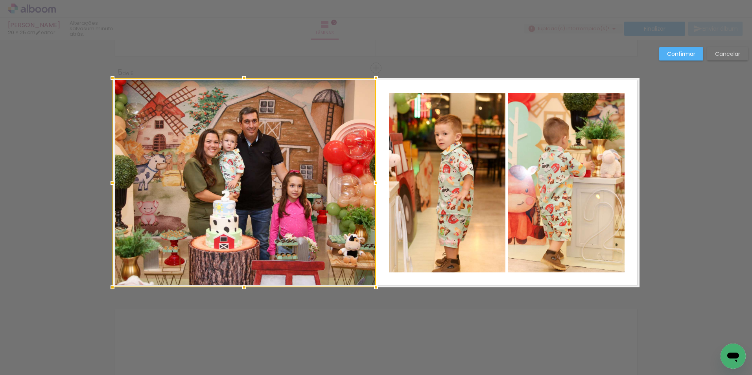
drag, startPoint x: 321, startPoint y: 184, endPoint x: 374, endPoint y: 179, distance: 52.6
click at [374, 179] on div at bounding box center [376, 183] width 16 height 16
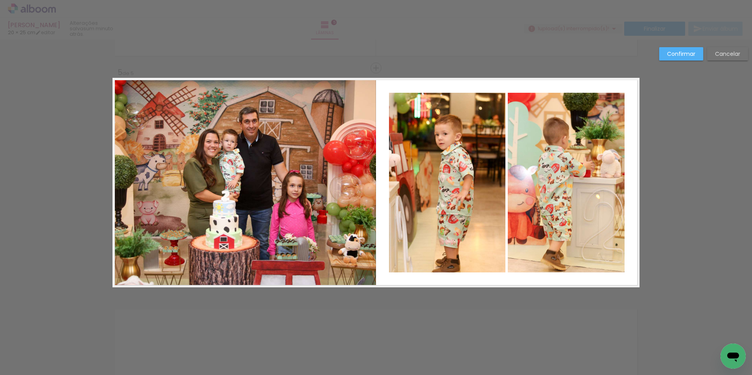
click at [0, 0] on slot "Confirmar" at bounding box center [0, 0] width 0 height 0
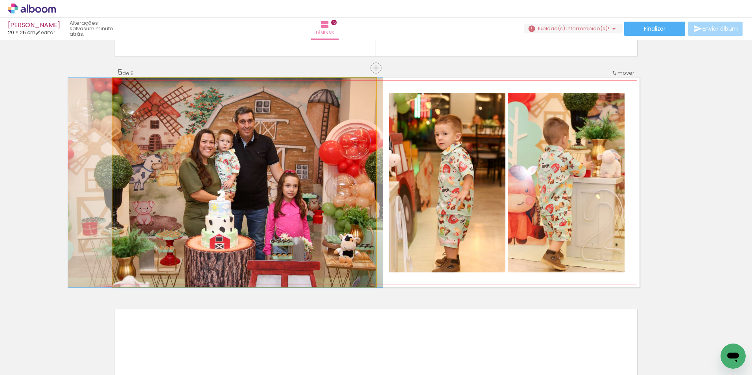
drag, startPoint x: 232, startPoint y: 195, endPoint x: 228, endPoint y: 198, distance: 5.1
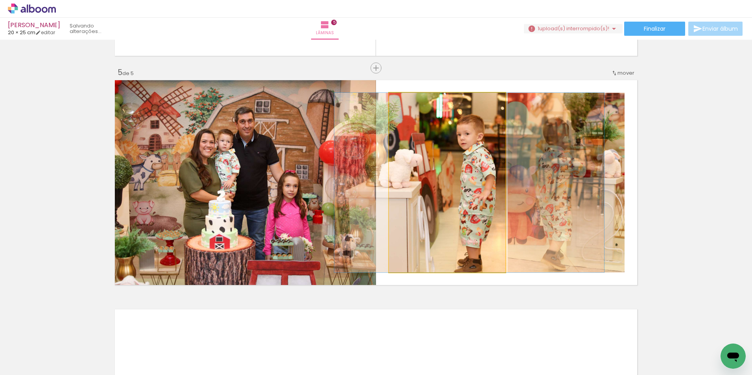
drag, startPoint x: 413, startPoint y: 223, endPoint x: 435, endPoint y: 208, distance: 26.6
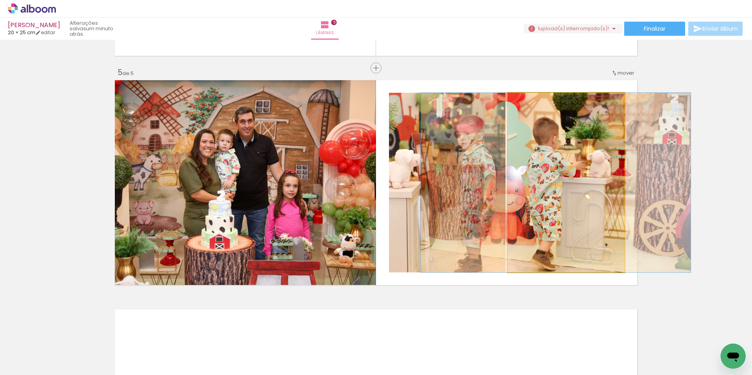
drag, startPoint x: 569, startPoint y: 230, endPoint x: 559, endPoint y: 229, distance: 10.3
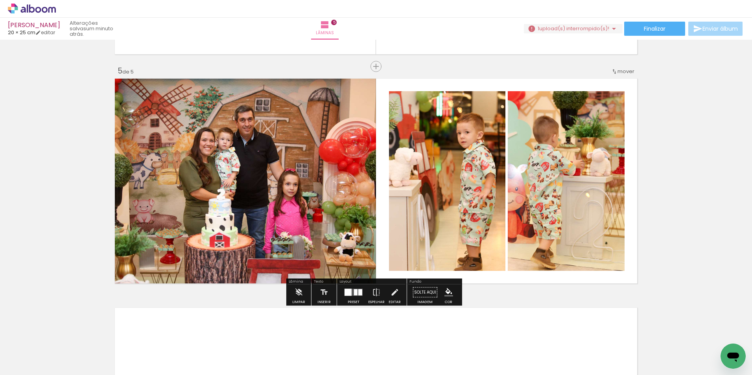
scroll to position [941, 0]
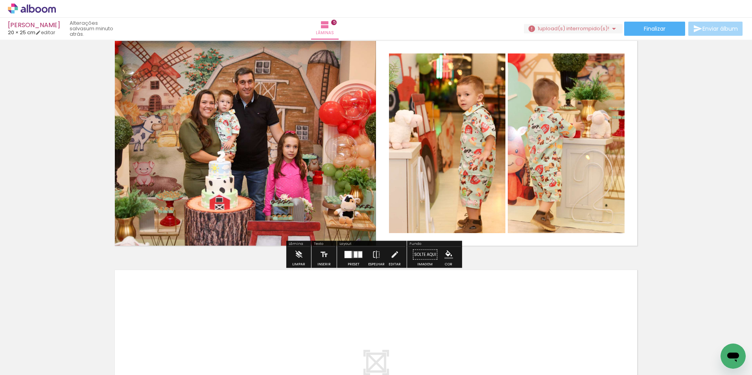
click at [354, 252] on div at bounding box center [356, 255] width 4 height 6
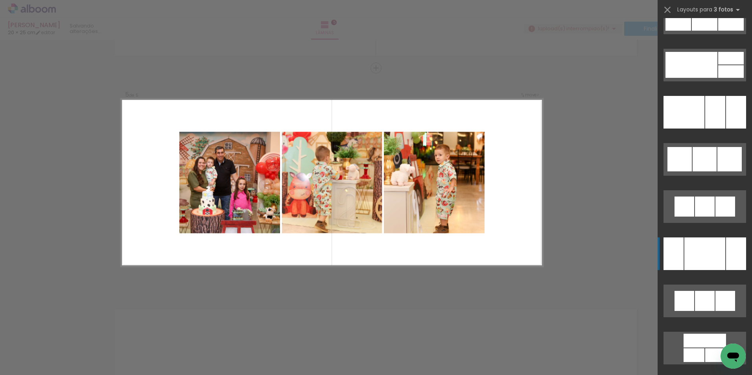
scroll to position [4601, 0]
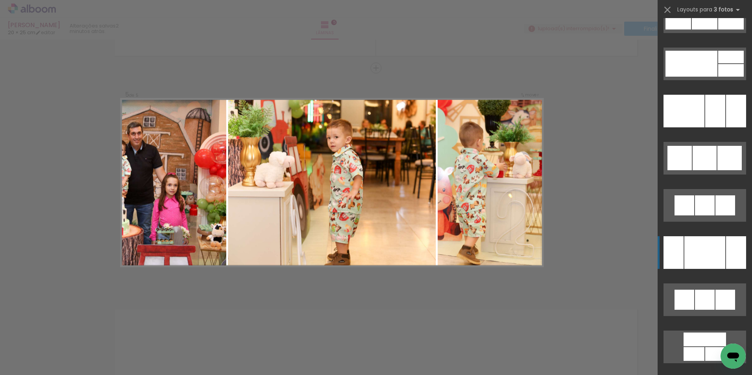
click at [707, 250] on div at bounding box center [704, 252] width 41 height 33
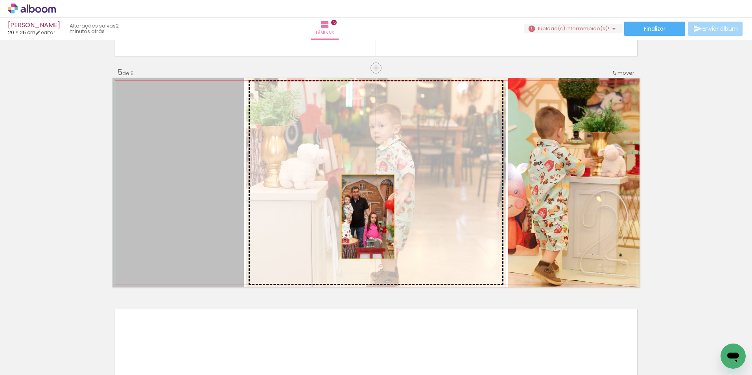
drag, startPoint x: 222, startPoint y: 237, endPoint x: 365, endPoint y: 217, distance: 144.6
click at [0, 0] on slot at bounding box center [0, 0] width 0 height 0
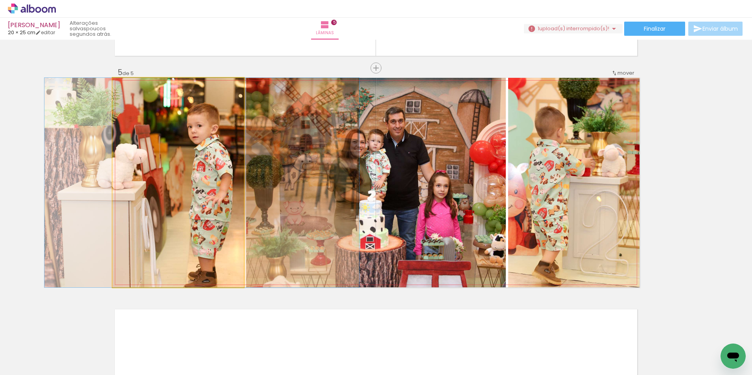
drag, startPoint x: 167, startPoint y: 173, endPoint x: 191, endPoint y: 172, distance: 23.6
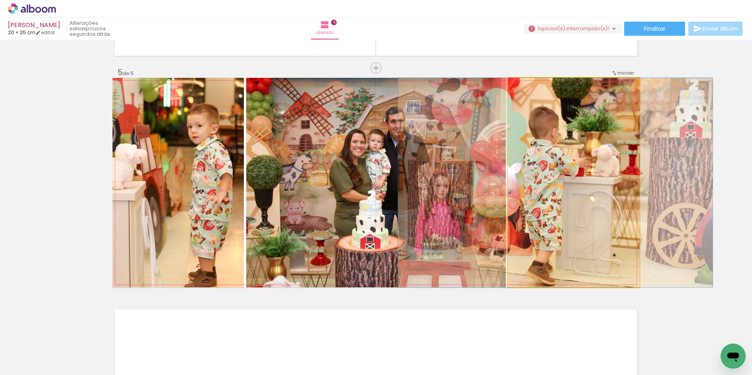
drag, startPoint x: 583, startPoint y: 194, endPoint x: 576, endPoint y: 195, distance: 6.3
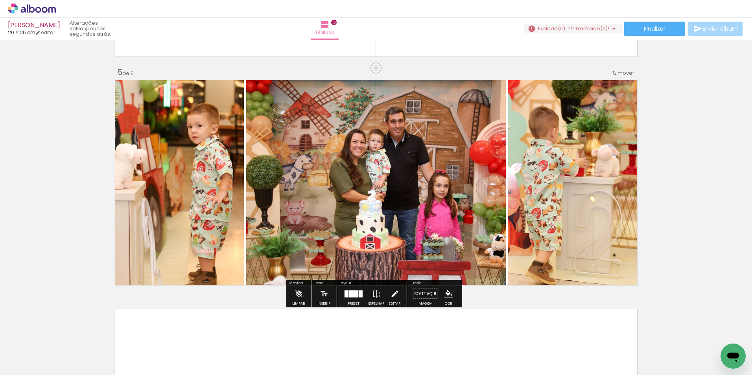
click at [393, 291] on iron-icon at bounding box center [394, 294] width 9 height 16
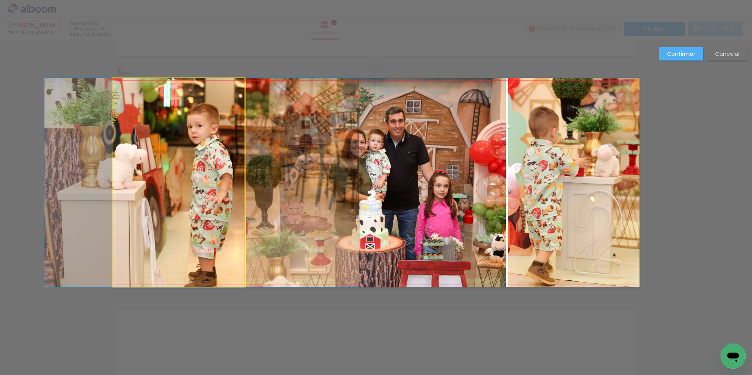
click at [184, 221] on quentale-photo at bounding box center [177, 183] width 131 height 210
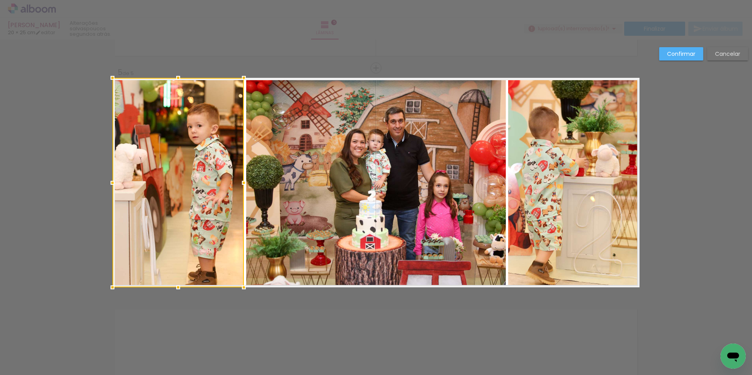
click at [363, 221] on quentale-photo at bounding box center [376, 183] width 260 height 210
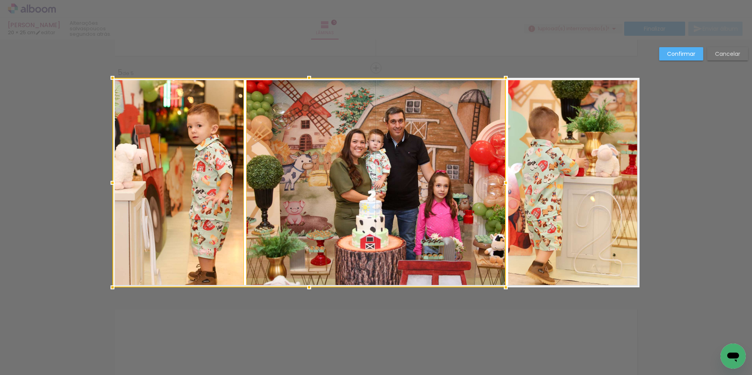
click at [611, 169] on quentale-photo at bounding box center [573, 183] width 131 height 210
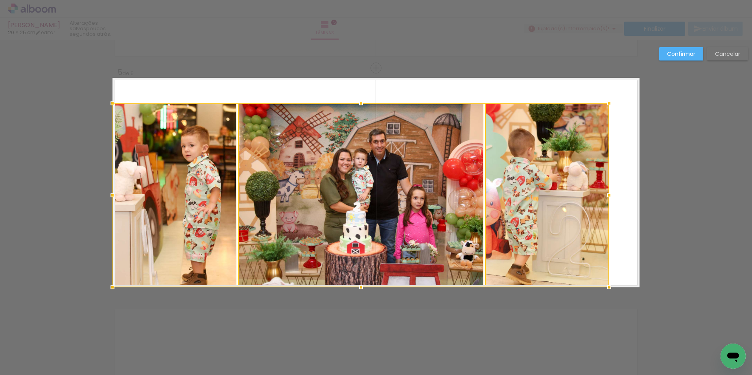
drag, startPoint x: 637, startPoint y: 78, endPoint x: 607, endPoint y: 103, distance: 39.6
click at [607, 103] on div at bounding box center [609, 104] width 16 height 16
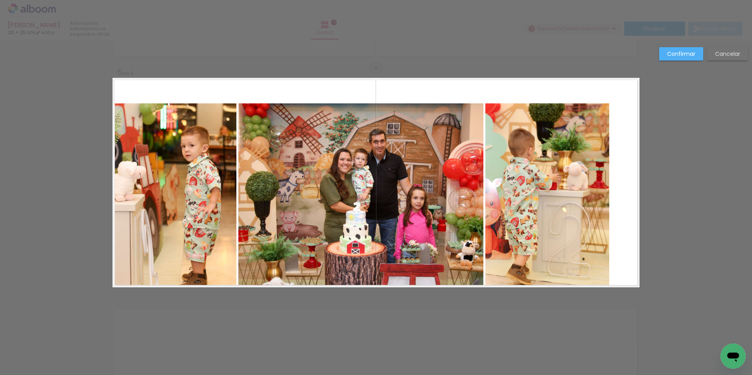
click at [503, 183] on quentale-photo at bounding box center [547, 195] width 124 height 184
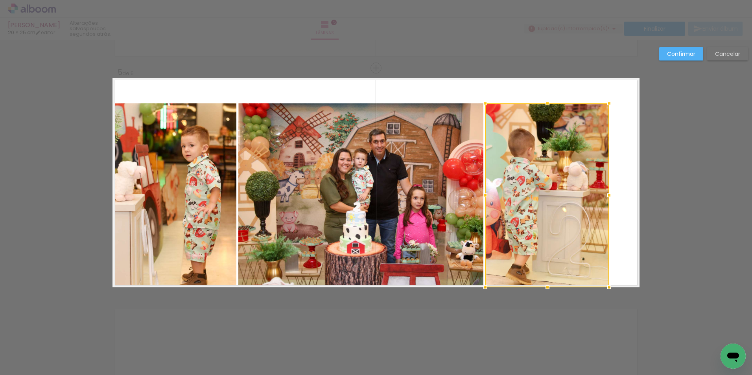
click at [324, 196] on quentale-photo at bounding box center [360, 195] width 245 height 184
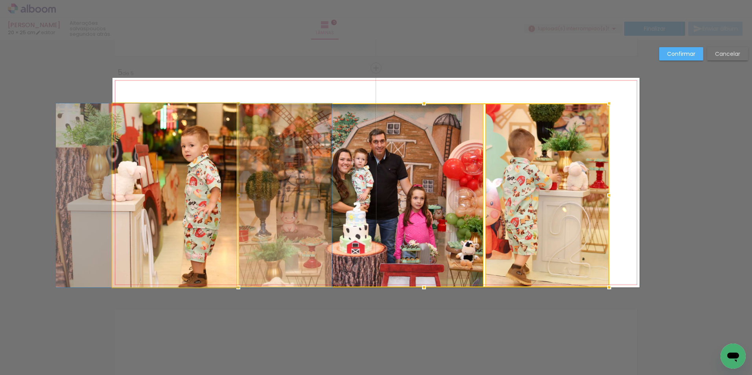
click at [166, 190] on quentale-photo at bounding box center [174, 195] width 124 height 184
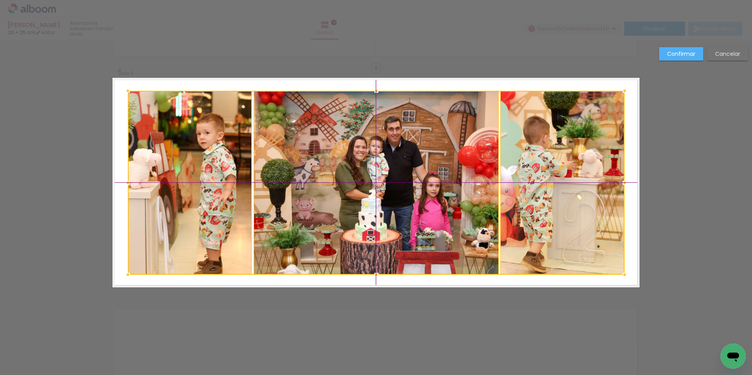
drag, startPoint x: 343, startPoint y: 172, endPoint x: 355, endPoint y: 166, distance: 13.4
click at [355, 166] on div at bounding box center [376, 183] width 497 height 184
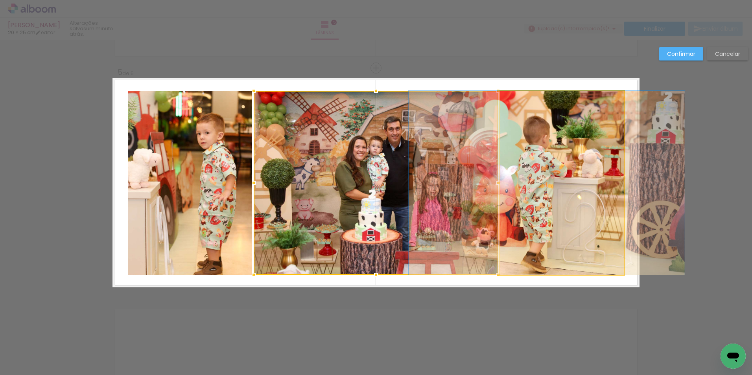
click at [540, 184] on quentale-photo at bounding box center [562, 183] width 124 height 184
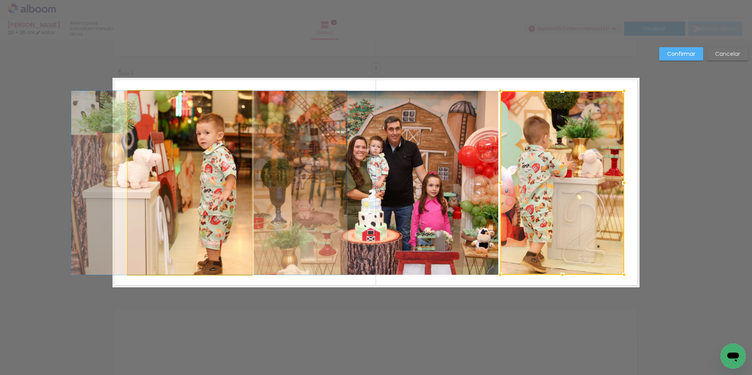
click at [230, 188] on quentale-photo at bounding box center [190, 183] width 124 height 184
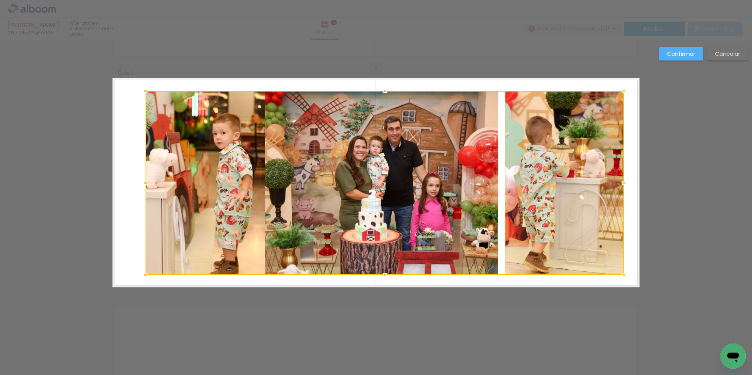
drag, startPoint x: 123, startPoint y: 182, endPoint x: 144, endPoint y: 181, distance: 20.9
click at [144, 181] on div at bounding box center [146, 183] width 16 height 16
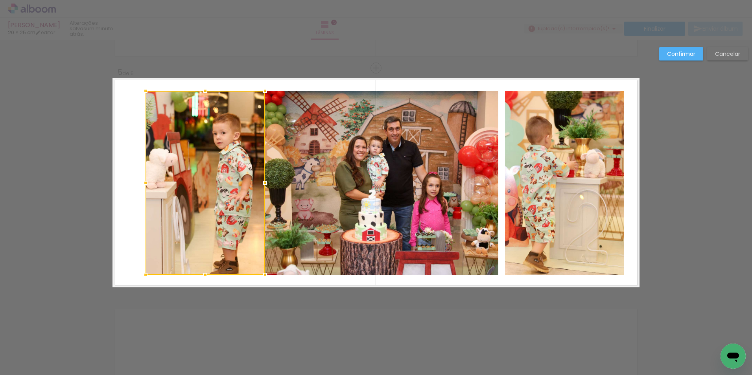
click at [242, 170] on div at bounding box center [206, 183] width 120 height 184
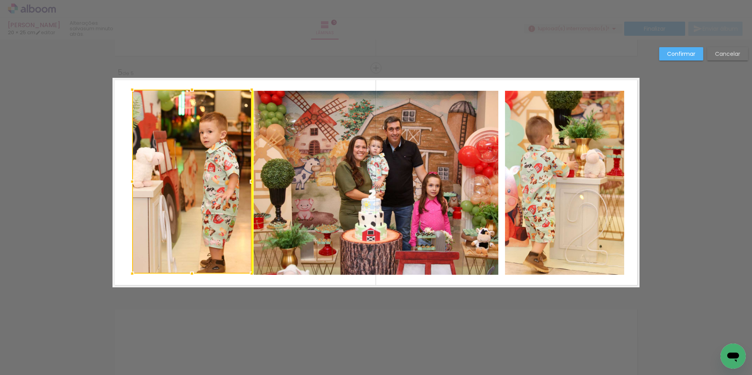
drag, startPoint x: 225, startPoint y: 181, endPoint x: 211, endPoint y: 180, distance: 13.8
click at [211, 180] on div at bounding box center [192, 182] width 120 height 184
click at [203, 193] on div at bounding box center [192, 182] width 120 height 184
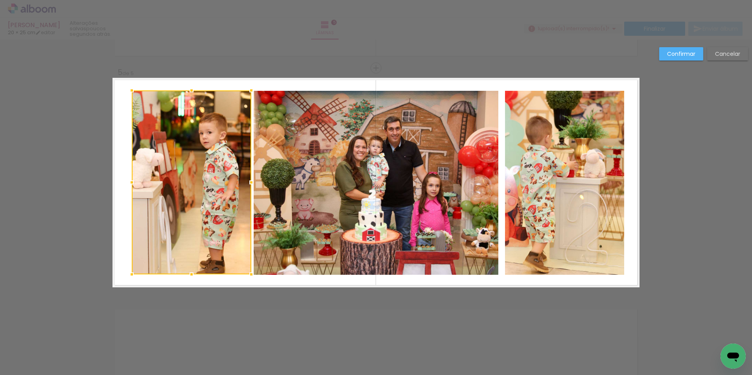
click at [0, 0] on slot "Cancelar" at bounding box center [0, 0] width 0 height 0
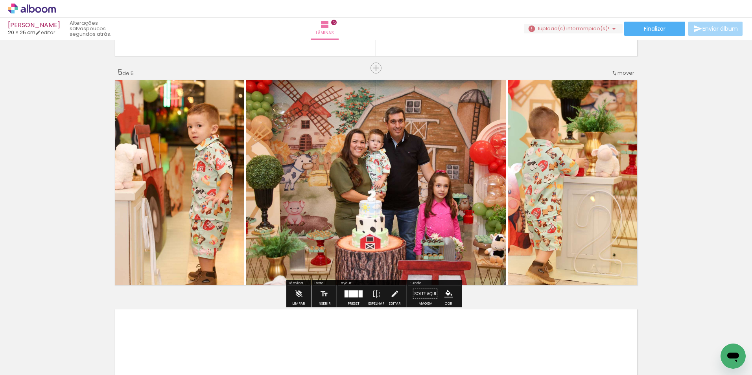
click at [355, 296] on div at bounding box center [353, 294] width 9 height 7
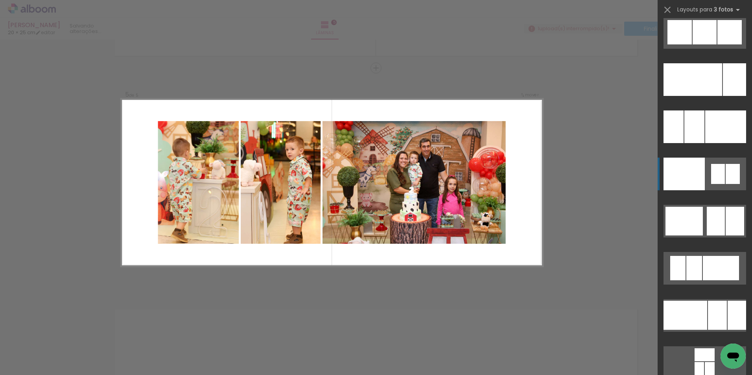
scroll to position [5049, 0]
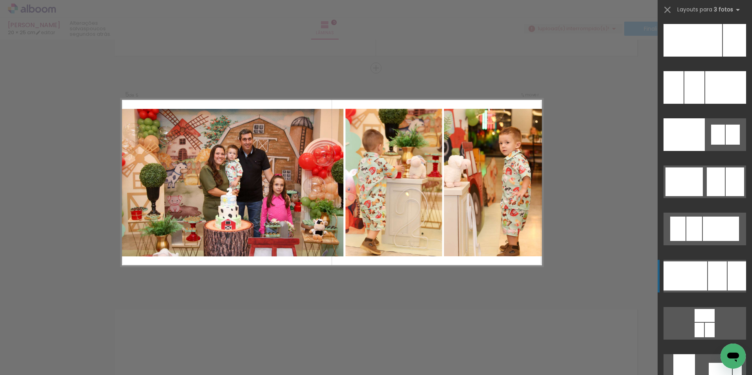
click at [708, 268] on div at bounding box center [717, 276] width 19 height 29
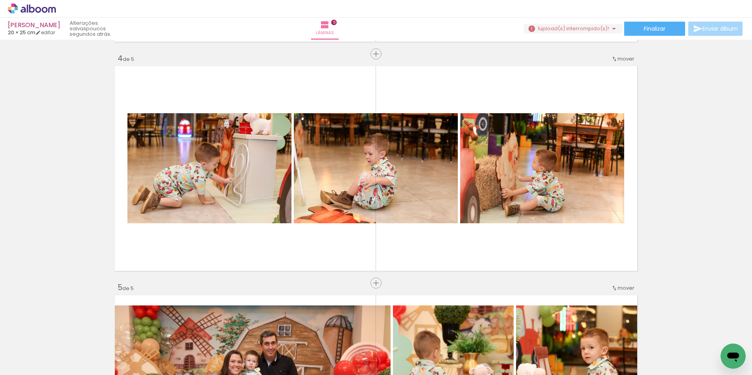
scroll to position [666, 0]
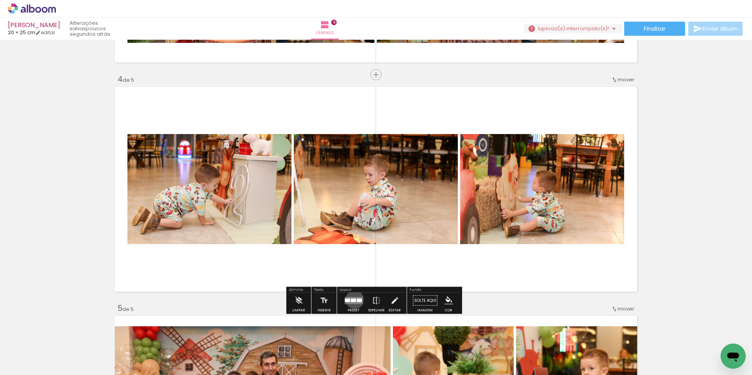
click at [352, 300] on div at bounding box center [353, 301] width 5 height 4
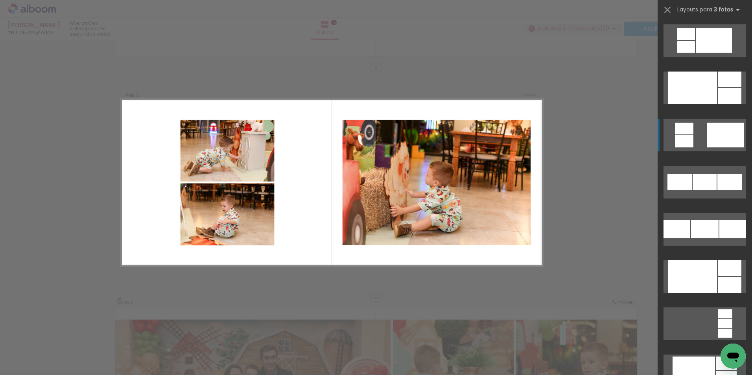
scroll to position [849, 0]
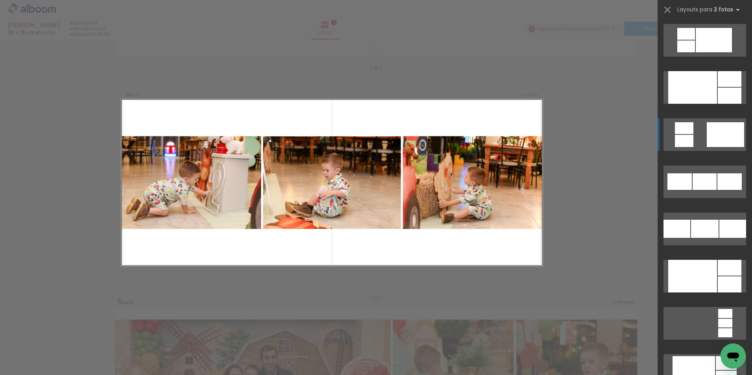
click at [699, 228] on div at bounding box center [705, 229] width 28 height 18
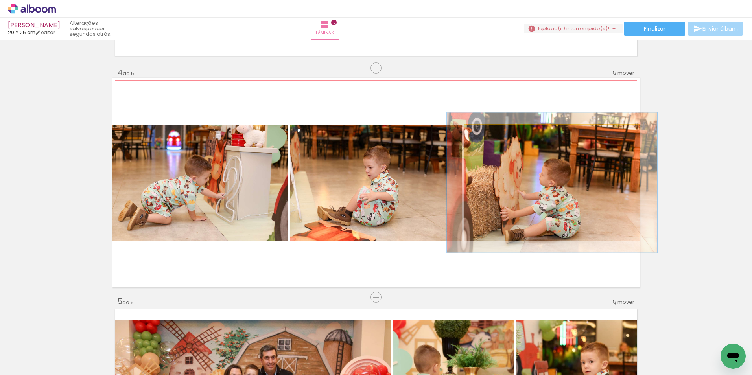
drag, startPoint x: 483, startPoint y: 135, endPoint x: 488, endPoint y: 134, distance: 5.6
type paper-slider "120"
click at [488, 134] on div at bounding box center [488, 133] width 13 height 13
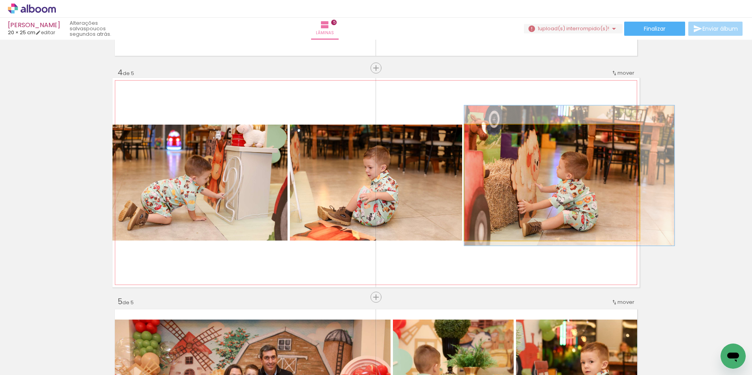
drag, startPoint x: 524, startPoint y: 194, endPoint x: 558, endPoint y: 187, distance: 34.6
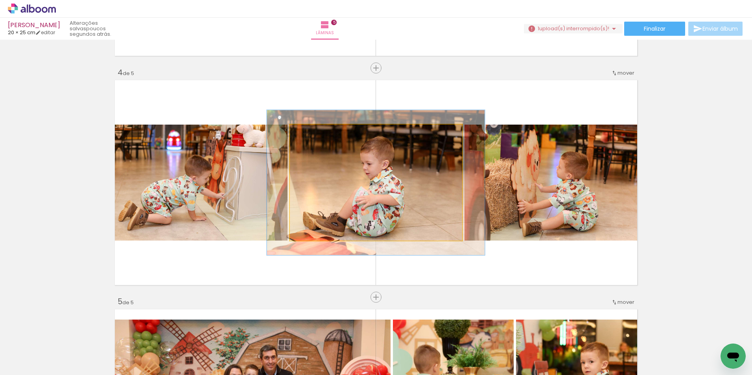
drag, startPoint x: 305, startPoint y: 129, endPoint x: 312, endPoint y: 130, distance: 7.1
type paper-slider "126"
click at [312, 130] on div at bounding box center [315, 133] width 13 height 13
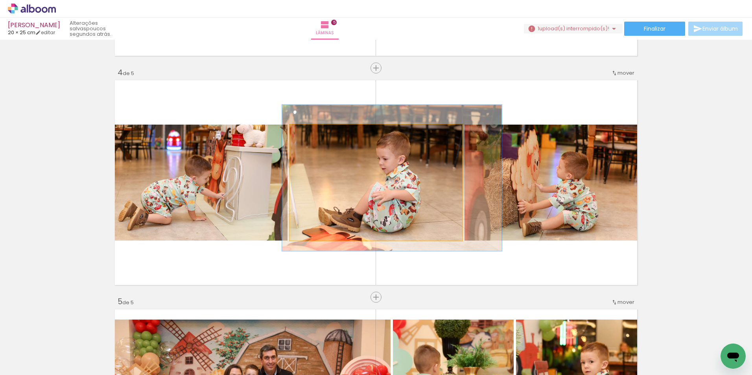
drag, startPoint x: 335, startPoint y: 172, endPoint x: 351, endPoint y: 168, distance: 16.8
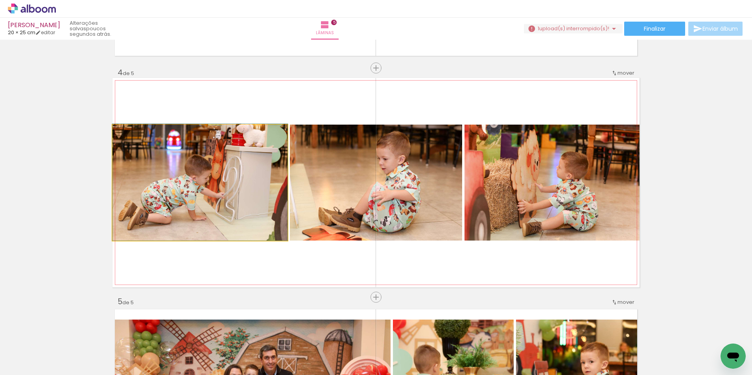
drag, startPoint x: 155, startPoint y: 166, endPoint x: 187, endPoint y: 147, distance: 37.4
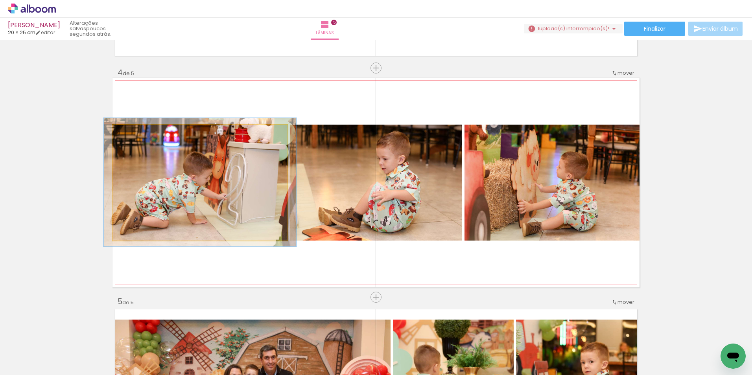
click at [132, 132] on div at bounding box center [133, 132] width 7 height 7
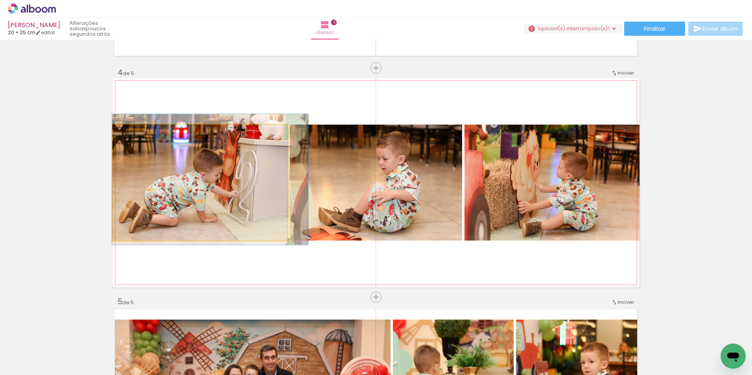
drag, startPoint x: 163, startPoint y: 179, endPoint x: 214, endPoint y: 176, distance: 51.2
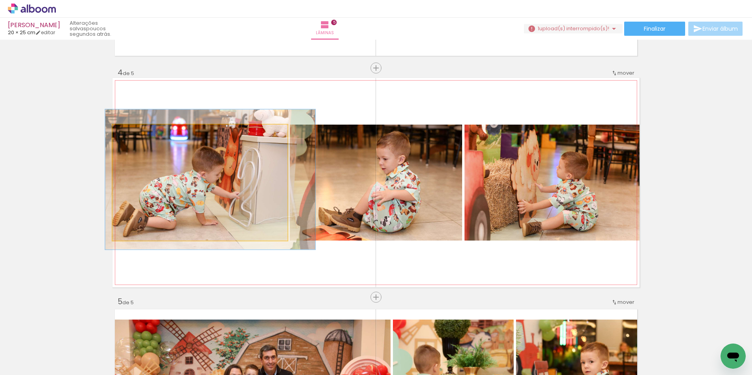
type paper-slider "122"
click at [135, 134] on div at bounding box center [137, 132] width 7 height 7
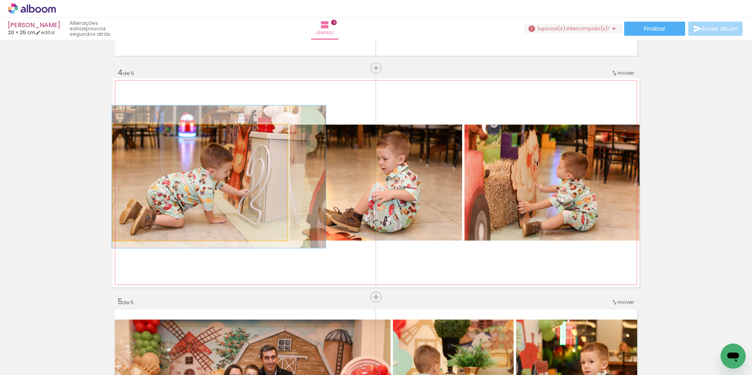
drag, startPoint x: 172, startPoint y: 191, endPoint x: 200, endPoint y: 188, distance: 28.1
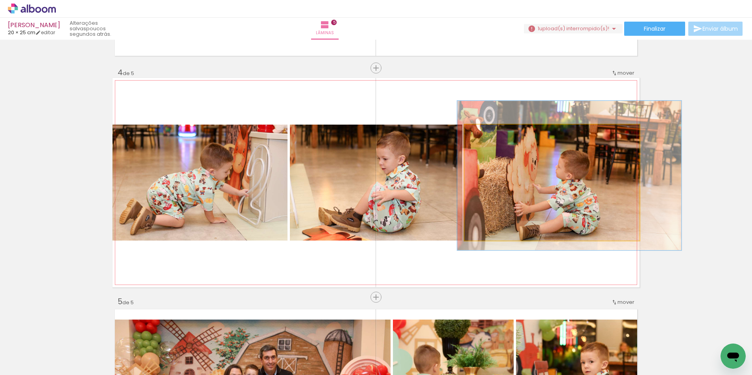
type paper-slider "129"
click at [490, 132] on div at bounding box center [491, 132] width 7 height 7
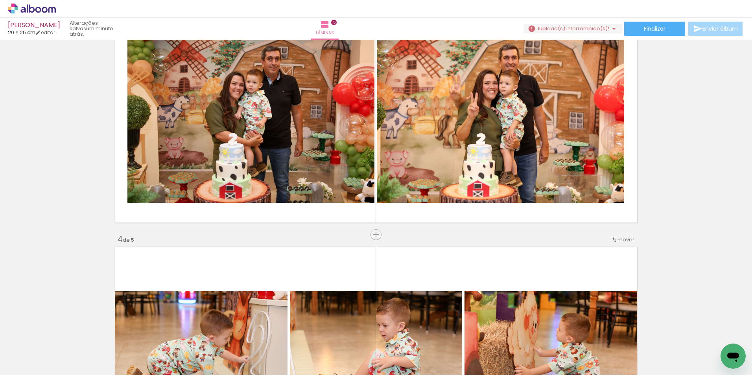
scroll to position [437, 0]
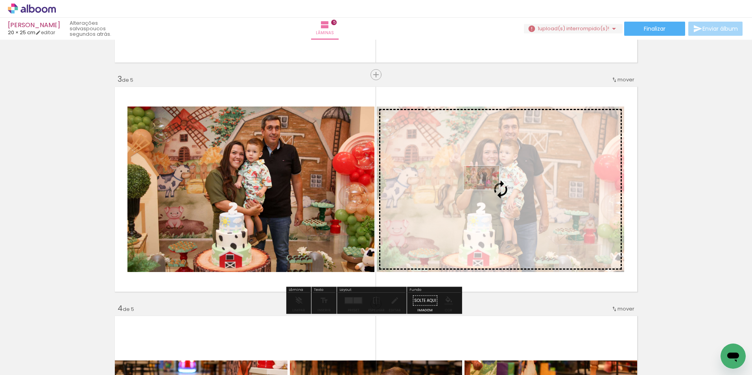
drag, startPoint x: 234, startPoint y: 355, endPoint x: 487, endPoint y: 190, distance: 303.1
click at [487, 190] on quentale-workspace at bounding box center [376, 187] width 752 height 375
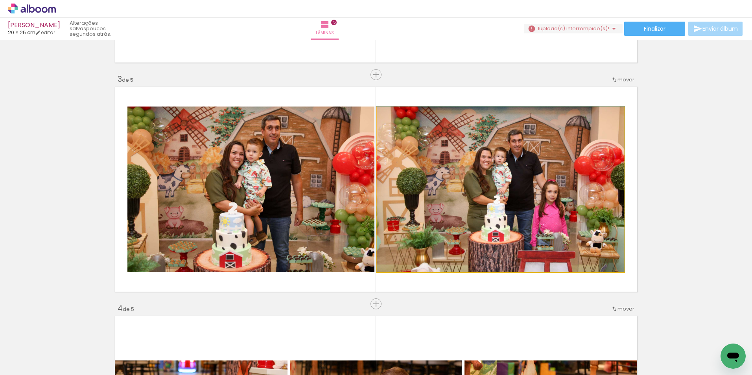
type paper-slider "100"
click at [392, 116] on div at bounding box center [395, 114] width 7 height 7
drag, startPoint x: 556, startPoint y: 190, endPoint x: 551, endPoint y: 192, distance: 5.8
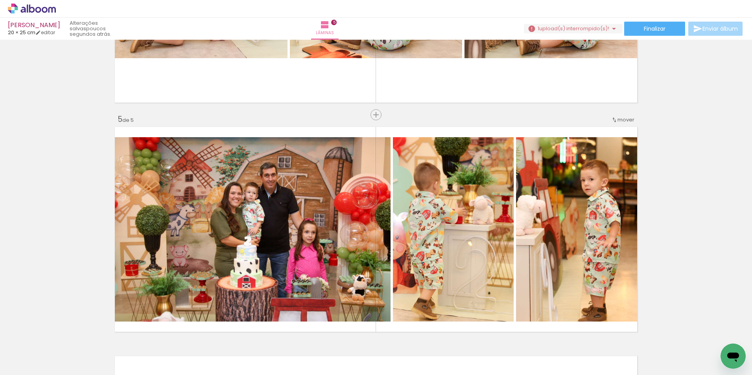
scroll to position [869, 0]
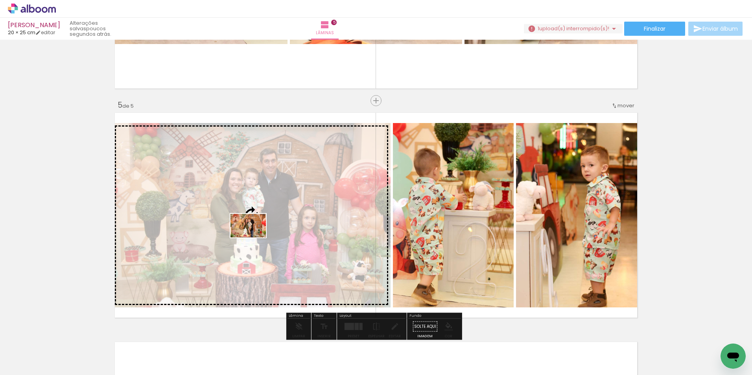
drag, startPoint x: 319, startPoint y: 352, endPoint x: 254, endPoint y: 238, distance: 131.2
click at [254, 238] on quentale-workspace at bounding box center [376, 187] width 752 height 375
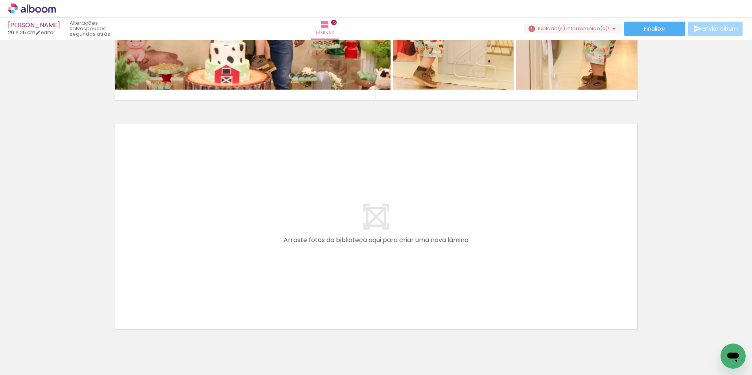
scroll to position [1126, 0]
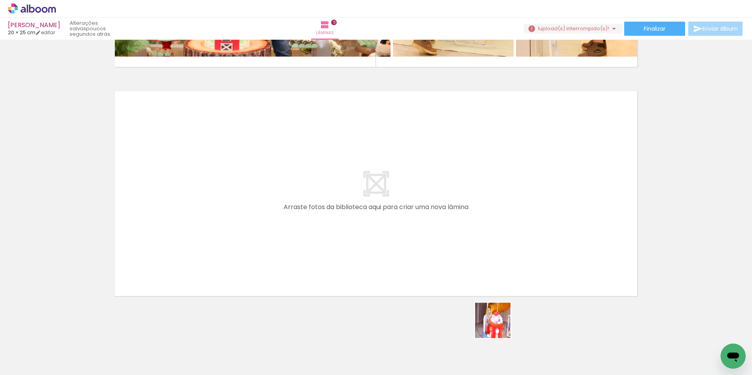
drag, startPoint x: 507, startPoint y: 353, endPoint x: 469, endPoint y: 225, distance: 133.1
click at [469, 225] on quentale-workspace at bounding box center [376, 187] width 752 height 375
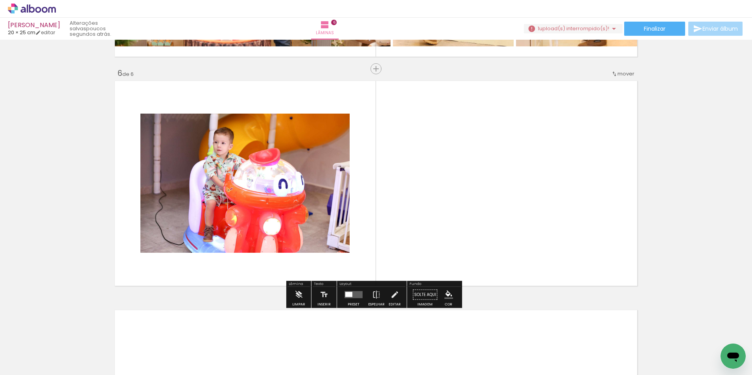
scroll to position [1131, 0]
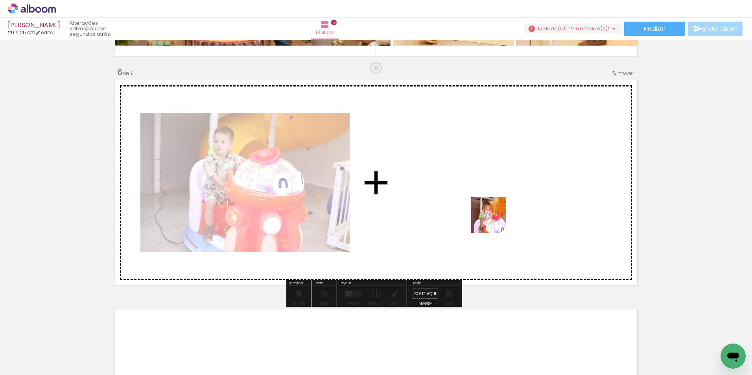
drag, startPoint x: 546, startPoint y: 354, endPoint x: 535, endPoint y: 271, distance: 84.5
click at [492, 213] on quentale-workspace at bounding box center [376, 187] width 752 height 375
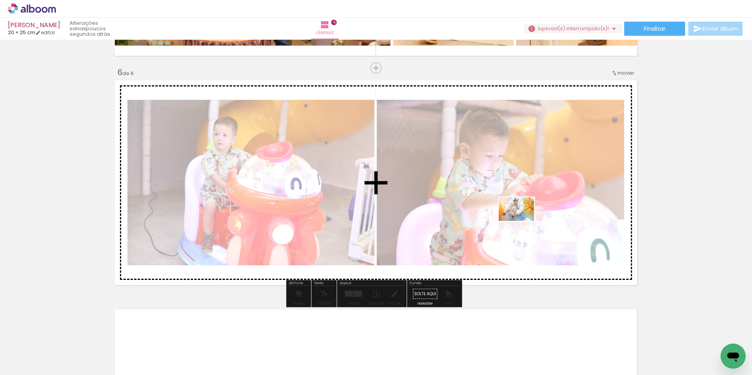
drag, startPoint x: 594, startPoint y: 354, endPoint x: 508, endPoint y: 198, distance: 177.6
click at [508, 198] on quentale-workspace at bounding box center [376, 187] width 752 height 375
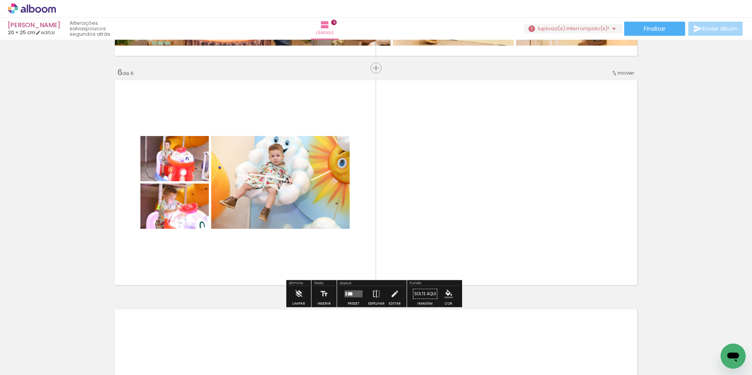
scroll to position [0, 680]
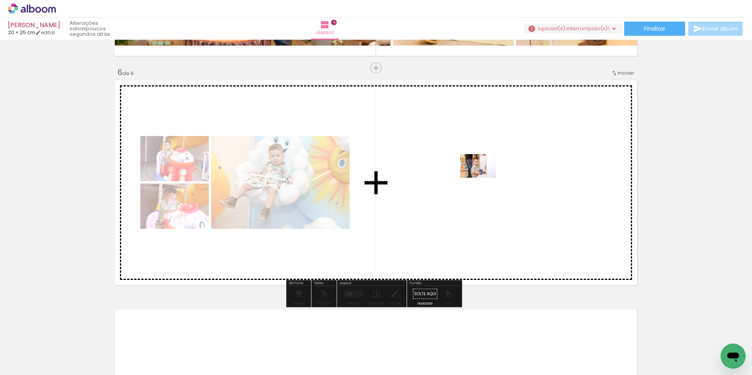
drag, startPoint x: 371, startPoint y: 351, endPoint x: 484, endPoint y: 178, distance: 206.4
click at [484, 178] on quentale-workspace at bounding box center [376, 187] width 752 height 375
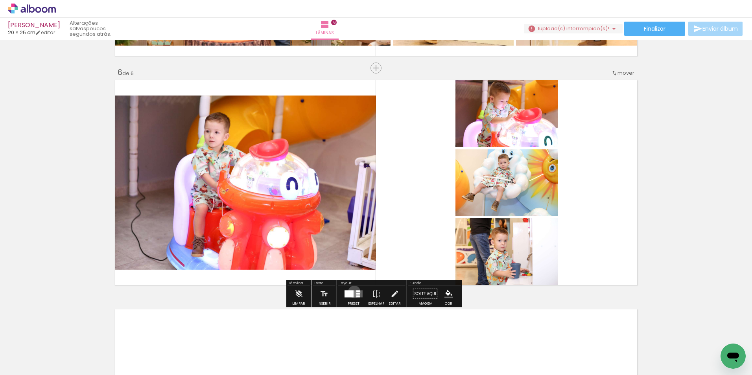
click at [352, 292] on quentale-layouter at bounding box center [353, 294] width 18 height 7
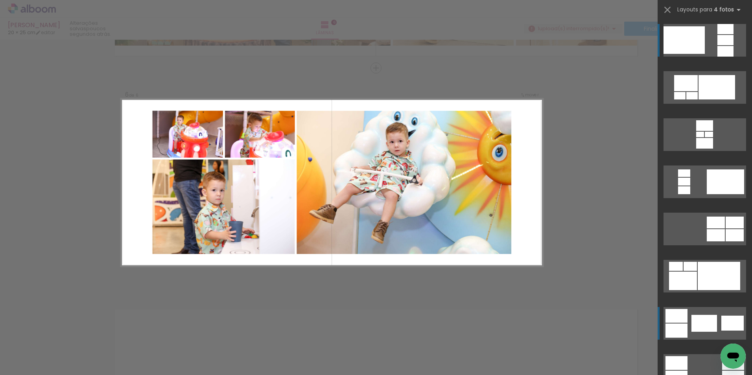
scroll to position [64, 0]
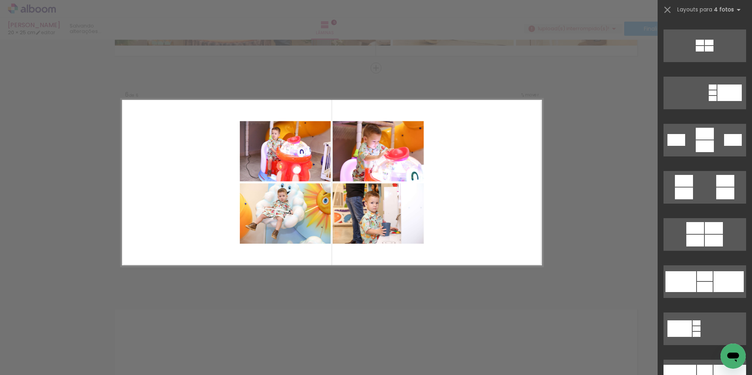
scroll to position [865, 0]
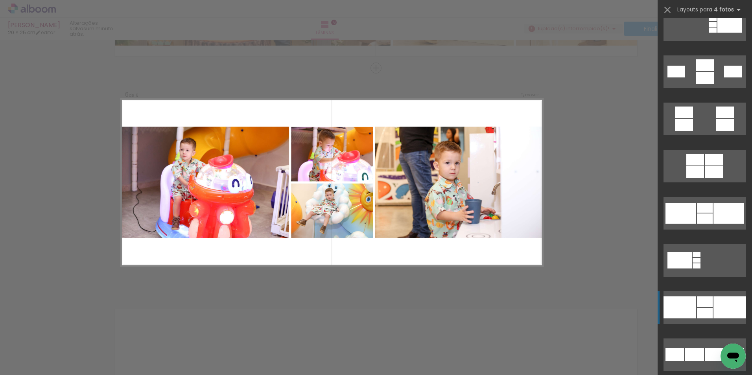
click at [716, 310] on div at bounding box center [729, 308] width 33 height 22
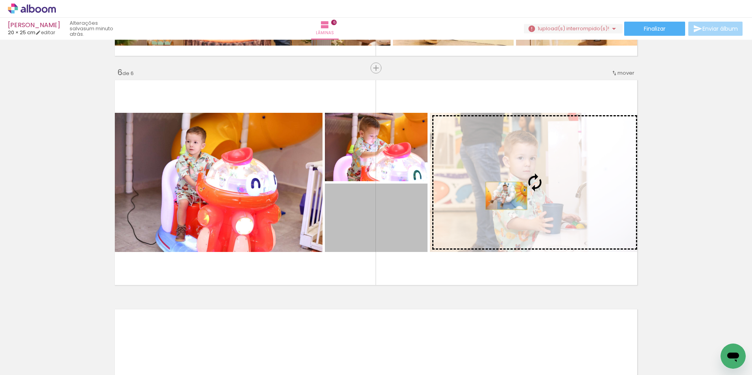
drag, startPoint x: 385, startPoint y: 233, endPoint x: 503, endPoint y: 196, distance: 123.6
click at [0, 0] on slot at bounding box center [0, 0] width 0 height 0
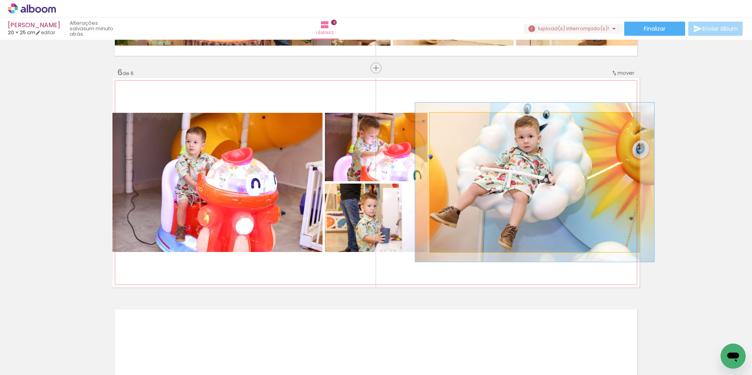
drag, startPoint x: 449, startPoint y: 123, endPoint x: 453, endPoint y: 123, distance: 4.0
type paper-slider "114"
click at [453, 123] on div at bounding box center [452, 121] width 13 height 13
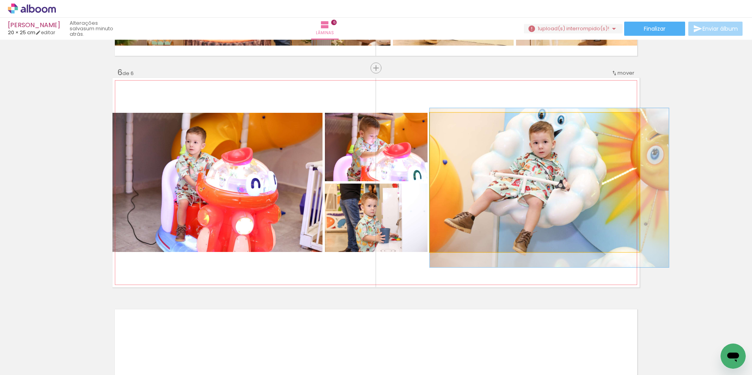
drag, startPoint x: 475, startPoint y: 173, endPoint x: 529, endPoint y: 179, distance: 53.8
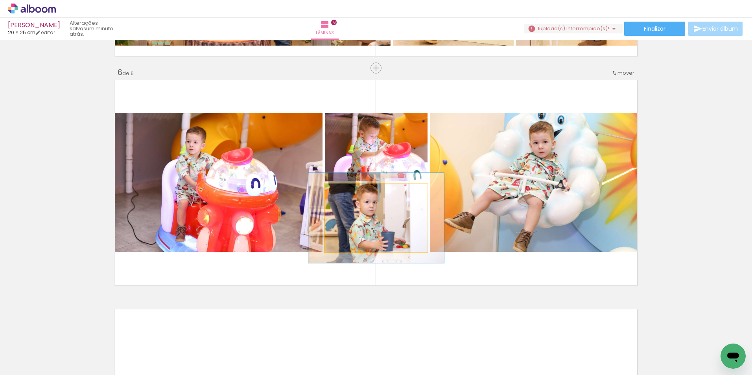
drag, startPoint x: 341, startPoint y: 192, endPoint x: 350, endPoint y: 189, distance: 9.3
type paper-slider "132"
click at [350, 189] on div at bounding box center [351, 191] width 7 height 7
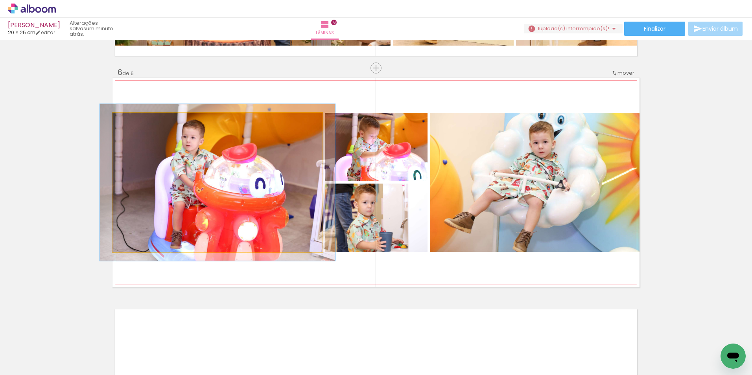
type paper-slider "112"
click at [132, 118] on div at bounding box center [134, 121] width 7 height 7
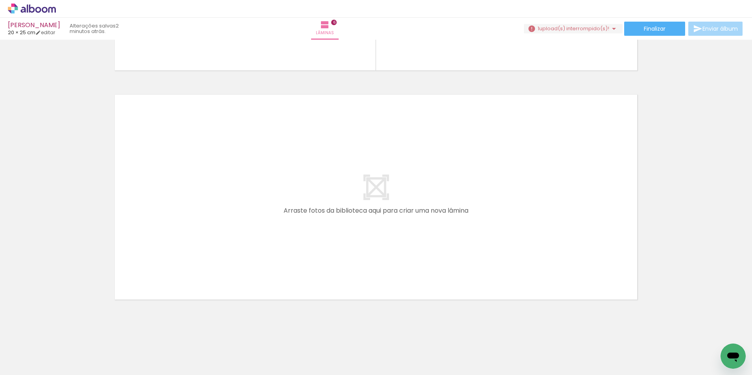
scroll to position [1355, 0]
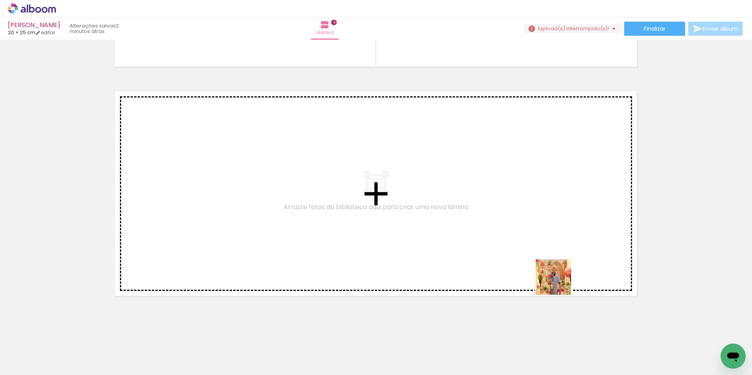
drag, startPoint x: 599, startPoint y: 353, endPoint x: 531, endPoint y: 242, distance: 130.1
click at [531, 242] on quentale-workspace at bounding box center [376, 187] width 752 height 375
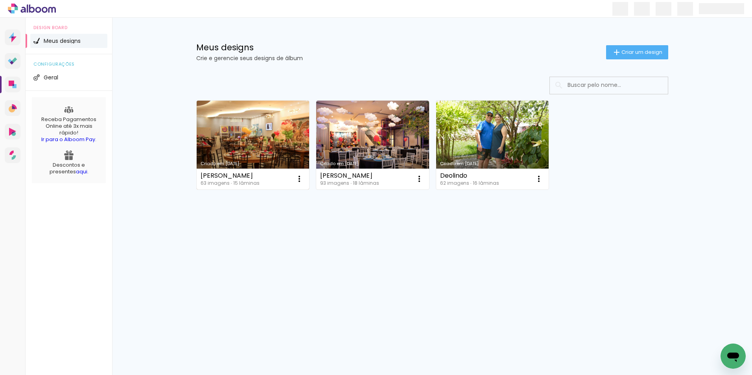
click at [233, 123] on link "Criado em [DATE]" at bounding box center [253, 145] width 113 height 89
